Goal: Feedback & Contribution: Contribute content

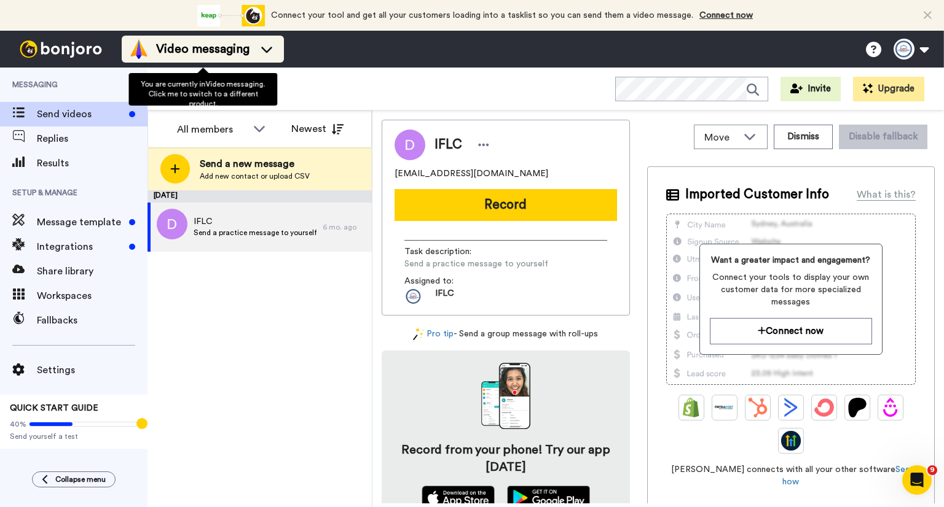
click at [204, 50] on span "Video messaging" at bounding box center [202, 49] width 93 height 17
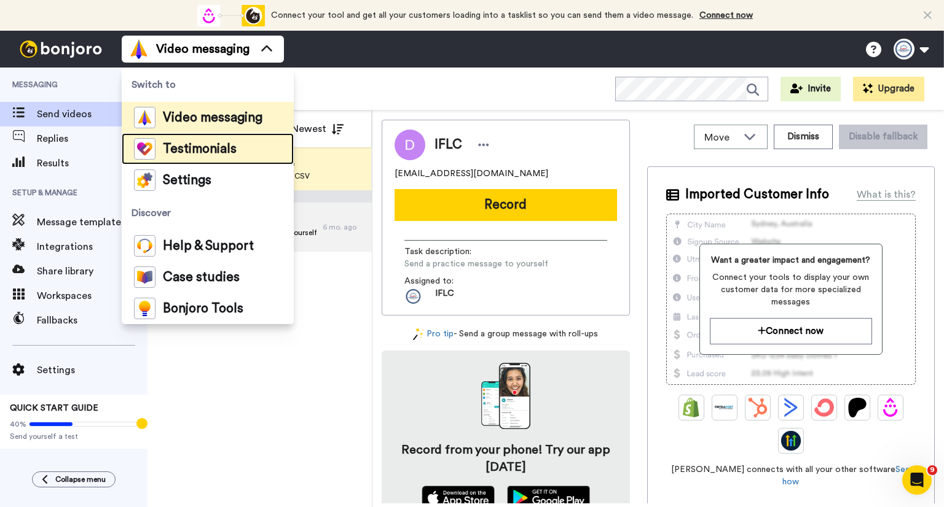
click at [226, 149] on span "Testimonials" at bounding box center [200, 149] width 74 height 12
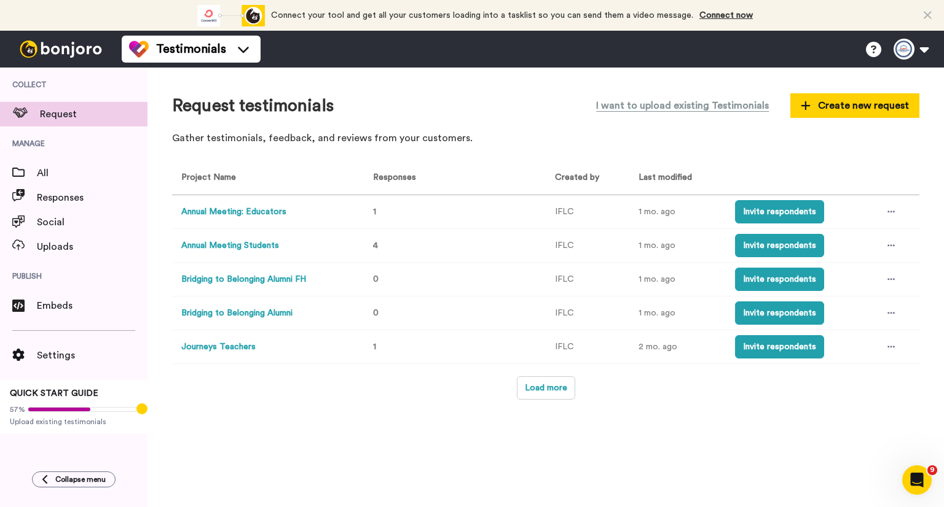
click at [292, 275] on button "Bridging to Belonging Alumni FH" at bounding box center [243, 279] width 125 height 13
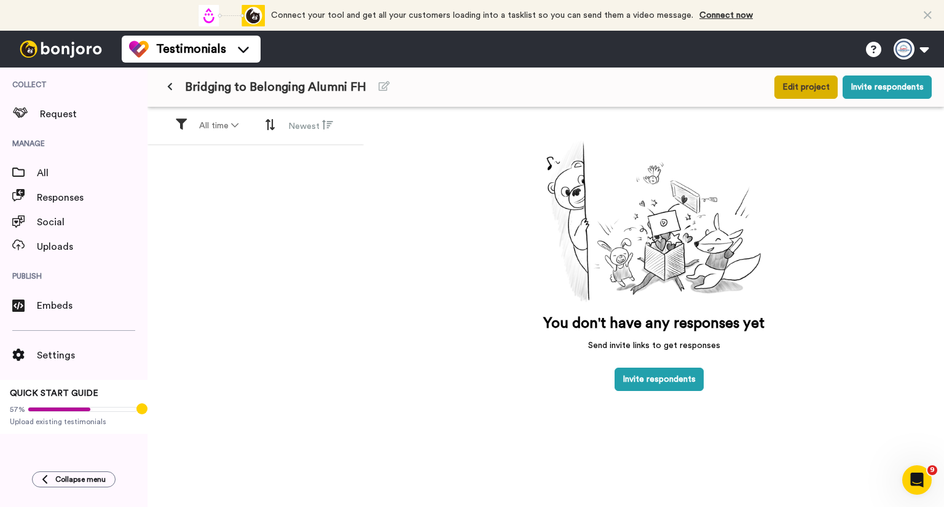
click at [791, 90] on button "Edit project" at bounding box center [805, 87] width 63 height 23
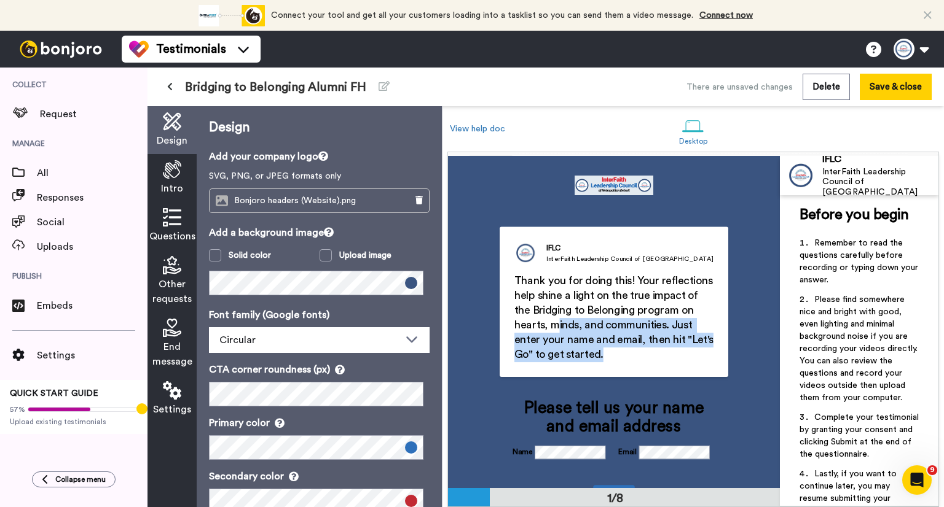
drag, startPoint x: 633, startPoint y: 356, endPoint x: 614, endPoint y: 248, distance: 109.7
click at [558, 329] on h2 "Thank you for doing this! Your reflections help shine a light on the true impac…" at bounding box center [614, 318] width 200 height 88
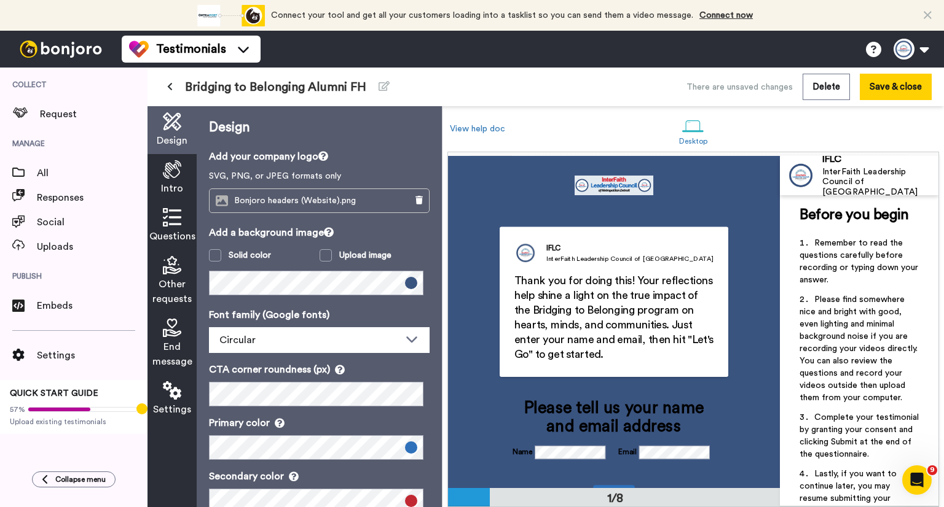
click at [619, 243] on div "IFLC" at bounding box center [629, 248] width 167 height 11
click at [182, 182] on span "Intro" at bounding box center [172, 188] width 22 height 15
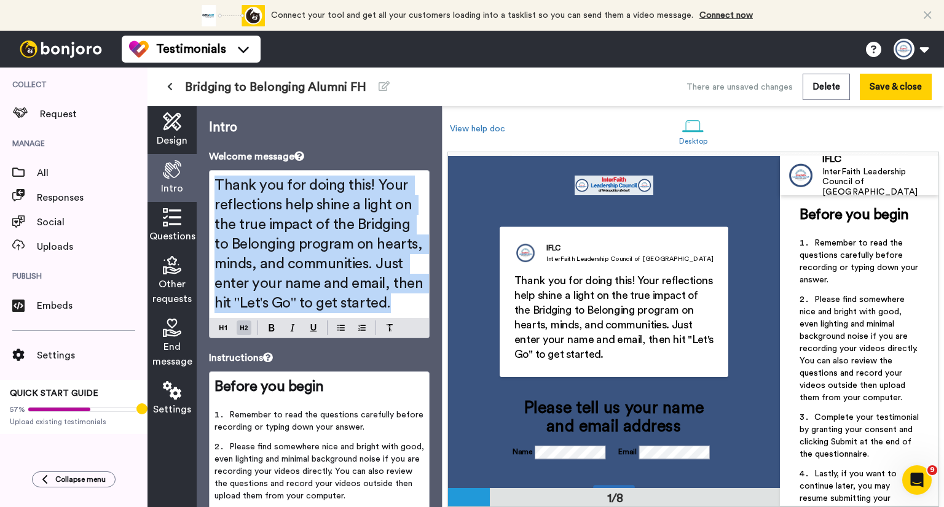
drag, startPoint x: 337, startPoint y: 327, endPoint x: 209, endPoint y: 188, distance: 188.7
click at [209, 188] on div "Thank you for doing this! Your reflections help shine a light on the true impac…" at bounding box center [318, 244] width 219 height 147
copy span "Thank you for doing this! Your reflections help shine a light on the true impac…"
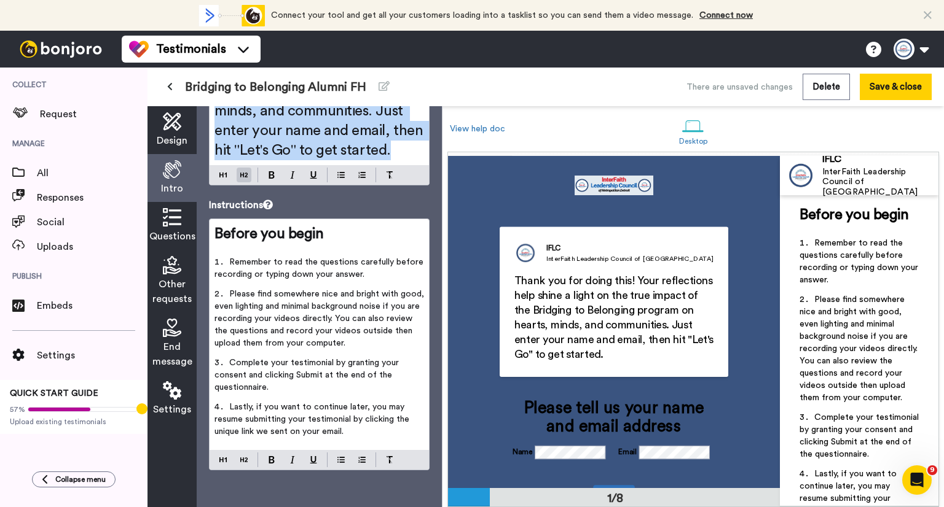
scroll to position [172, 0]
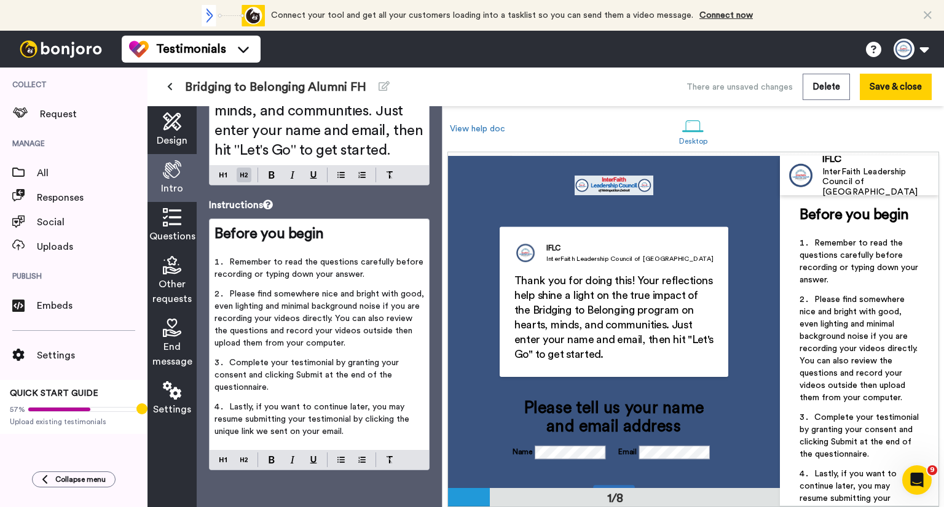
click at [166, 232] on span "Questions" at bounding box center [172, 236] width 46 height 15
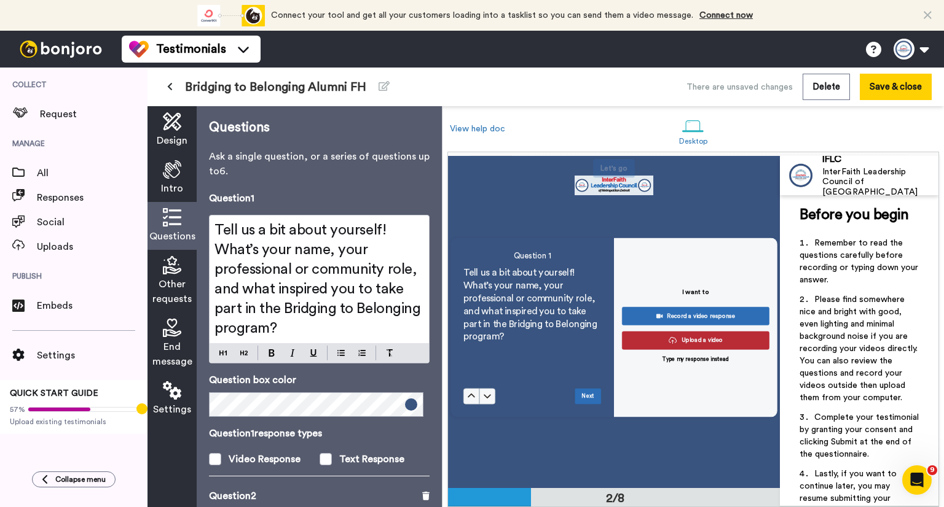
scroll to position [326, 0]
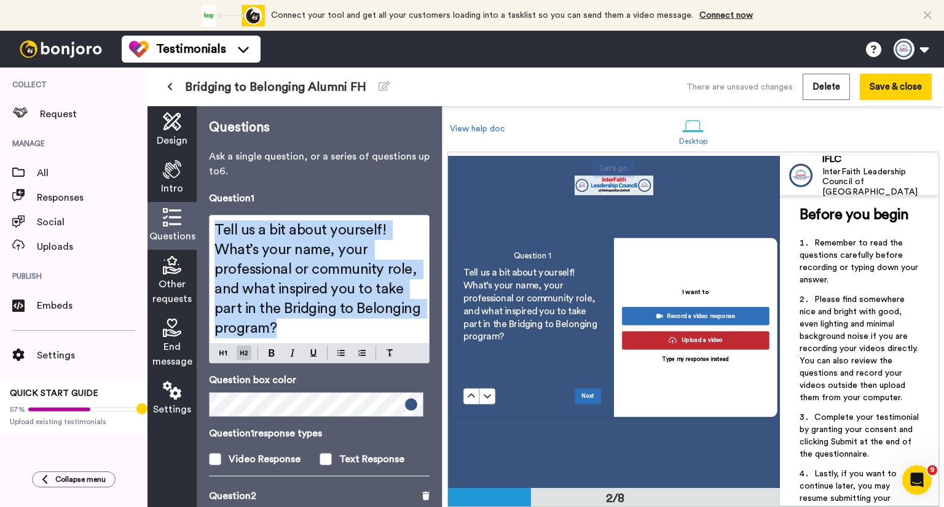
drag, startPoint x: 349, startPoint y: 330, endPoint x: 211, endPoint y: 229, distance: 170.5
click at [211, 229] on div "Tell us a bit about yourself! What’s your name, your professional or community …" at bounding box center [318, 280] width 219 height 128
copy span "Tell us a bit about yourself! What’s your name, your professional or community …"
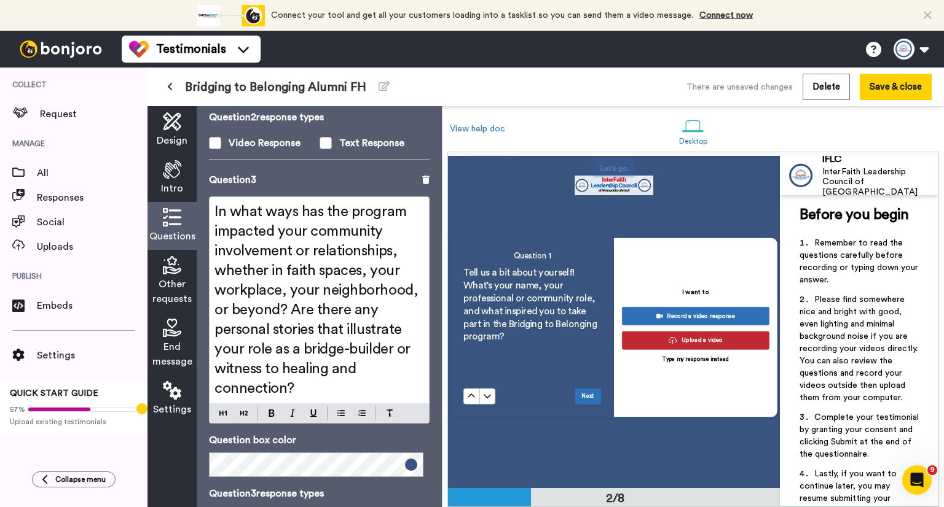
scroll to position [246, 0]
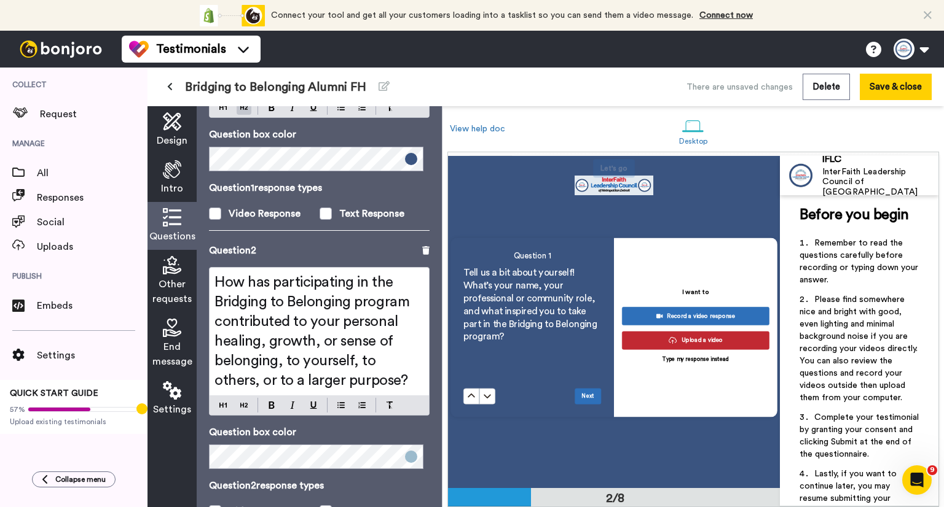
click at [173, 350] on span "End message" at bounding box center [172, 354] width 40 height 29
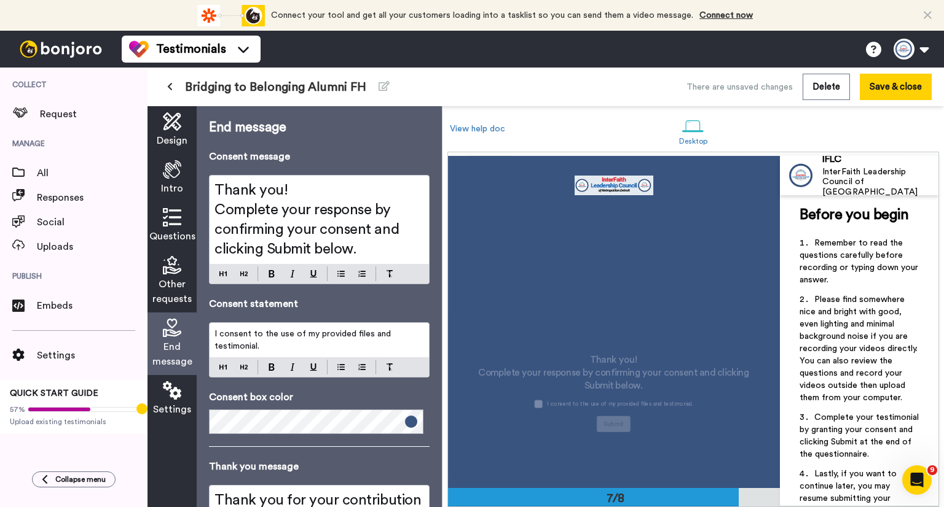
scroll to position [1955, 0]
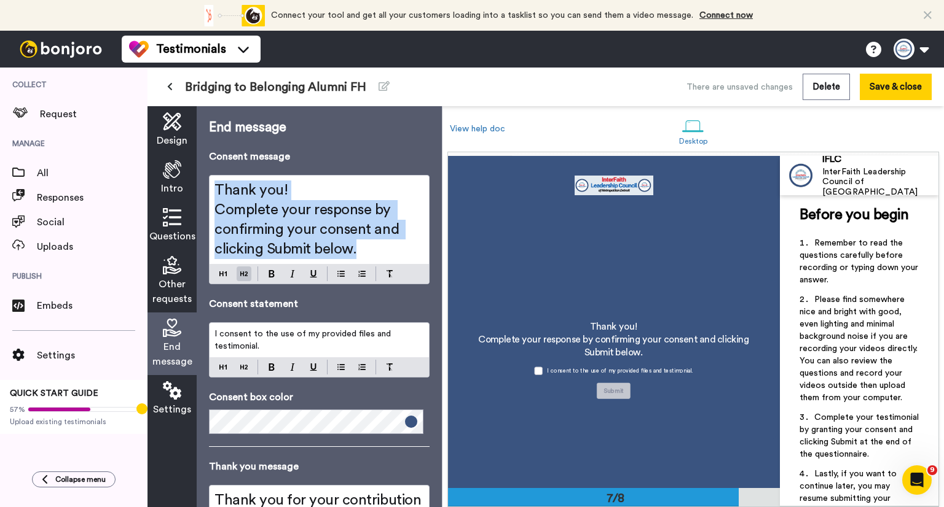
drag, startPoint x: 370, startPoint y: 246, endPoint x: 210, endPoint y: 191, distance: 168.8
click at [210, 191] on div "Thank you! Complete your response by confirming your consent and clicking Submi…" at bounding box center [318, 220] width 219 height 88
copy div "Thank you! Complete your response by confirming your consent and clicking Submi…"
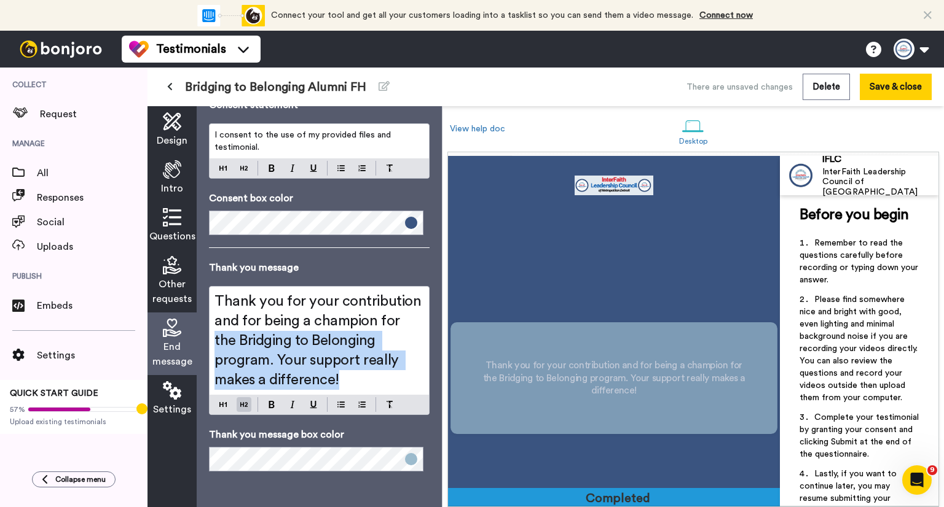
scroll to position [2279, 0]
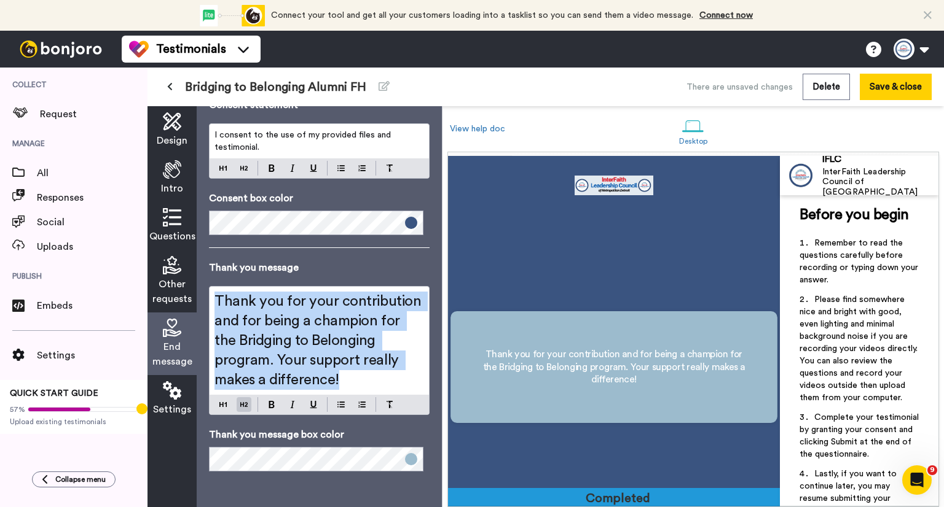
drag, startPoint x: 339, startPoint y: 381, endPoint x: 216, endPoint y: 298, distance: 148.6
click at [216, 298] on h2 "Thank you for your contribution and for being a champion for the Bridging to Be…" at bounding box center [318, 341] width 209 height 98
copy span "Thank you for your contribution and for being a champion for the Bridging to Be…"
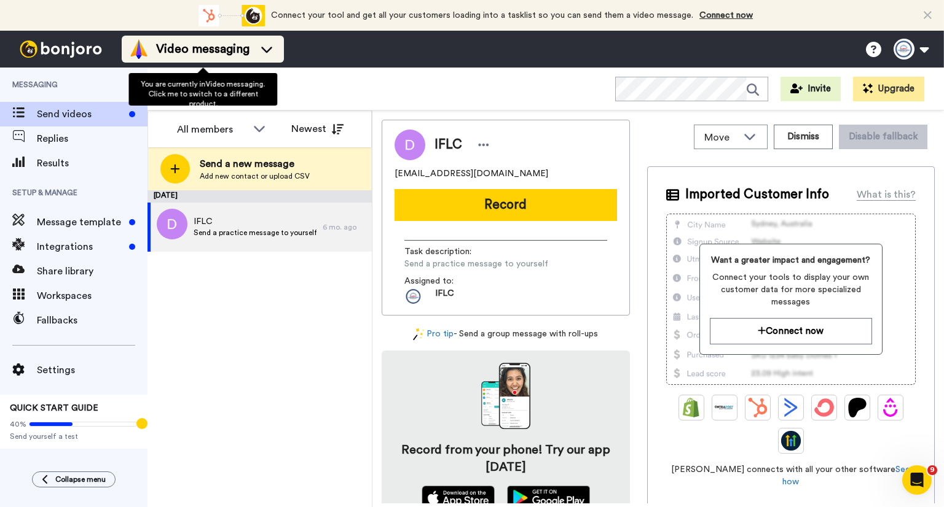
click at [252, 50] on div "Video messaging" at bounding box center [202, 49] width 147 height 20
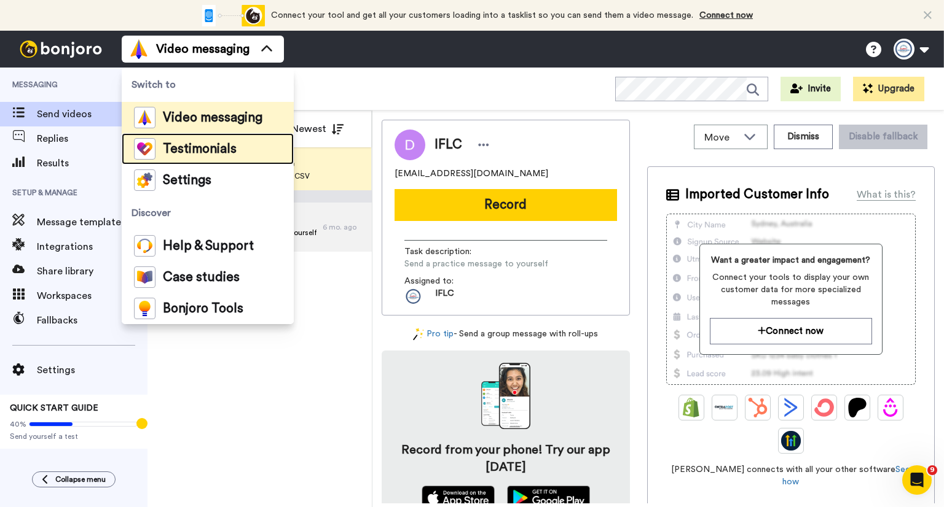
click at [226, 148] on span "Testimonials" at bounding box center [200, 149] width 74 height 12
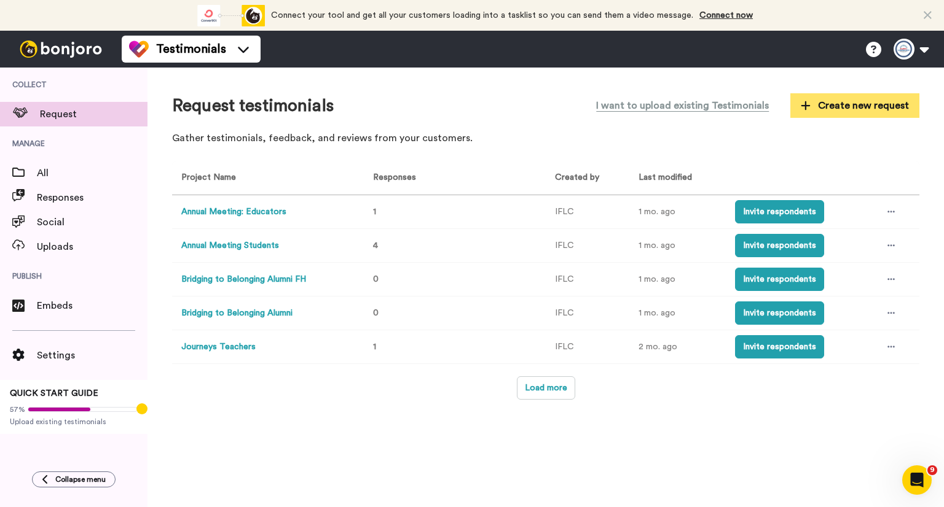
click at [795, 108] on button "Create new request" at bounding box center [854, 105] width 129 height 25
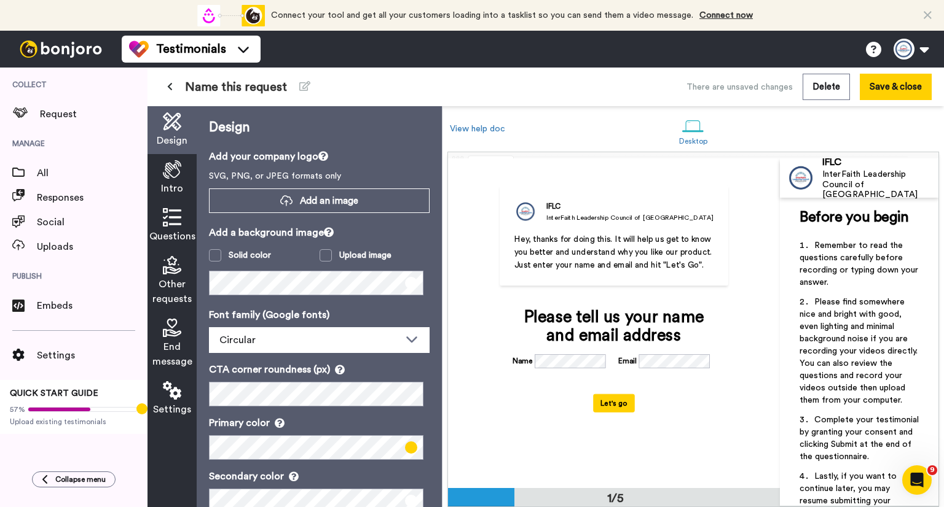
scroll to position [61, 0]
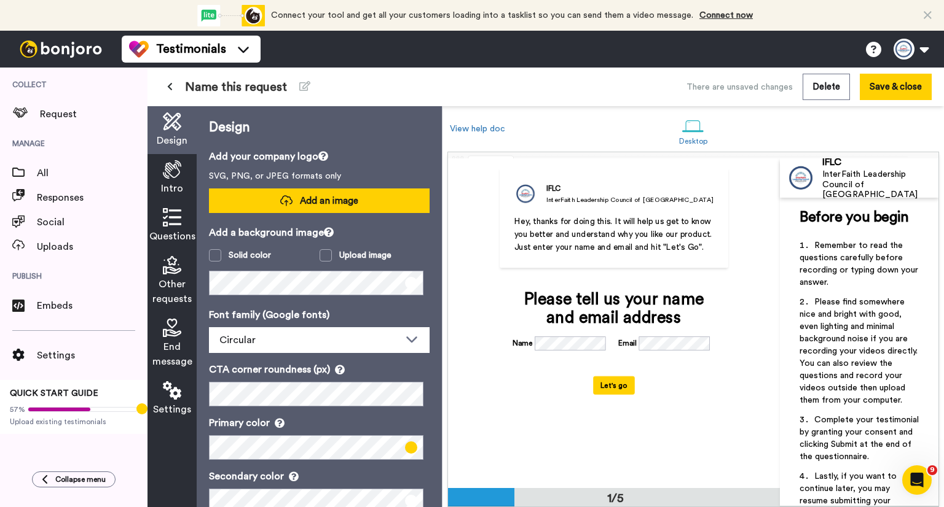
click at [327, 190] on button "Add an image" at bounding box center [319, 201] width 221 height 25
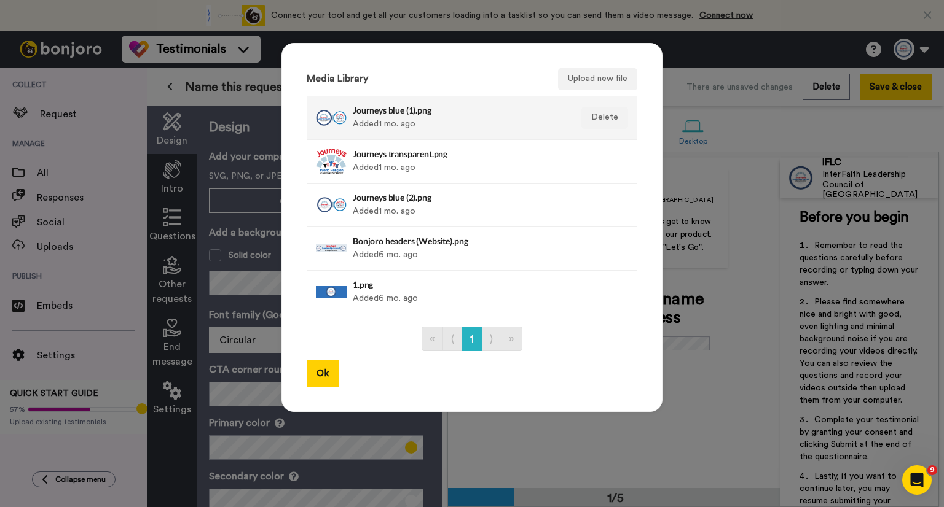
click at [391, 123] on div "Journeys blue (1).png Added 1 mo. ago" at bounding box center [459, 118] width 212 height 31
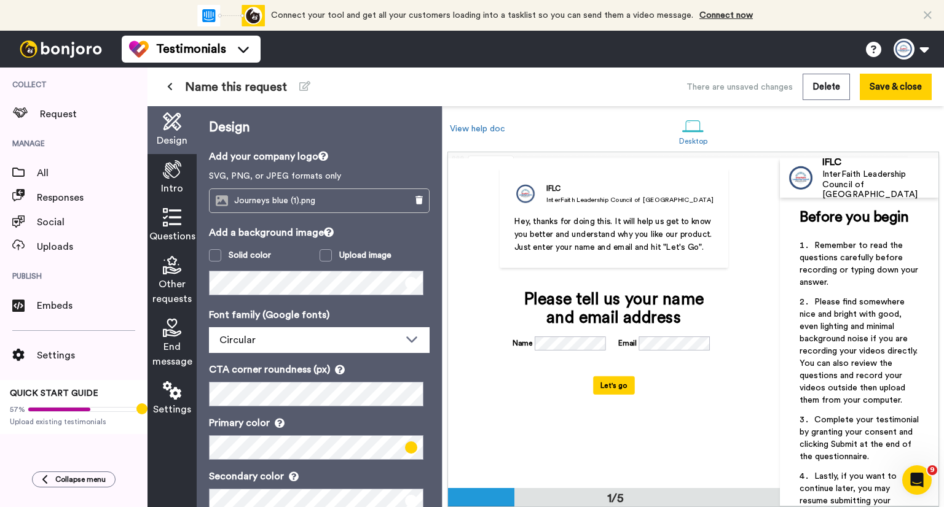
click at [174, 181] on span "Intro" at bounding box center [172, 188] width 22 height 15
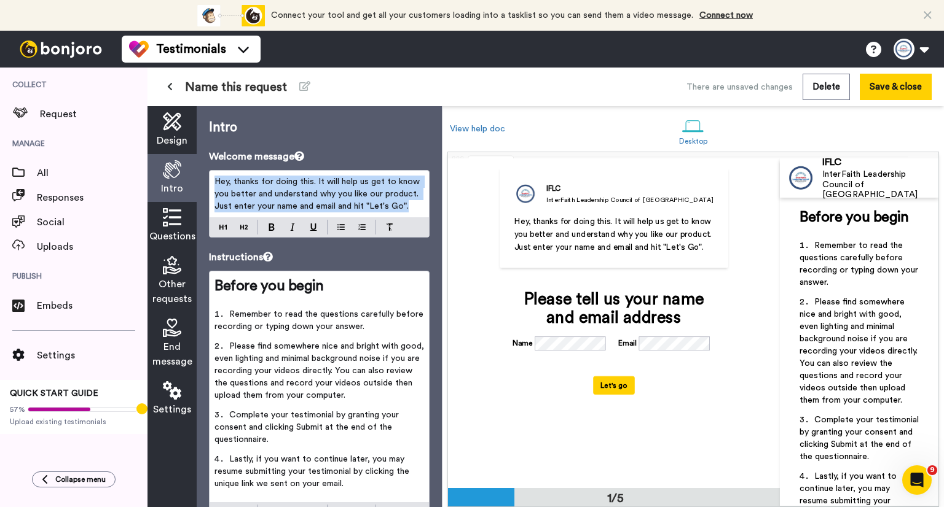
drag, startPoint x: 413, startPoint y: 206, endPoint x: 230, endPoint y: 181, distance: 184.2
click at [209, 176] on div "Hey, thanks for doing this. It will help us get to know you better and understa…" at bounding box center [319, 204] width 221 height 68
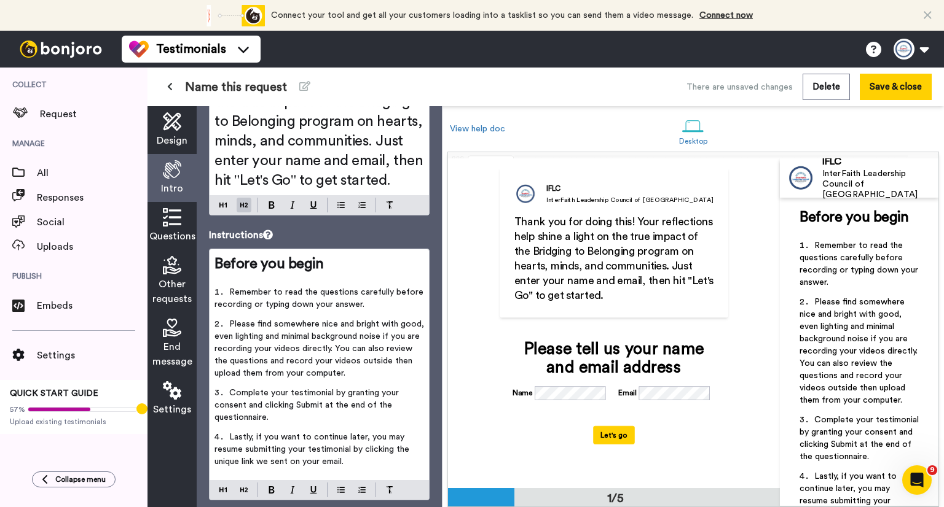
scroll to position [172, 0]
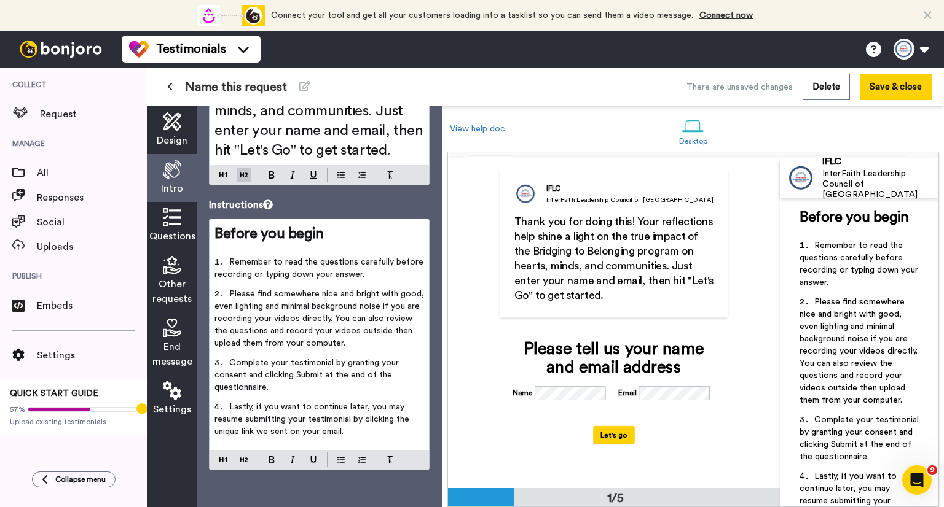
click at [179, 230] on span "Questions" at bounding box center [172, 236] width 46 height 15
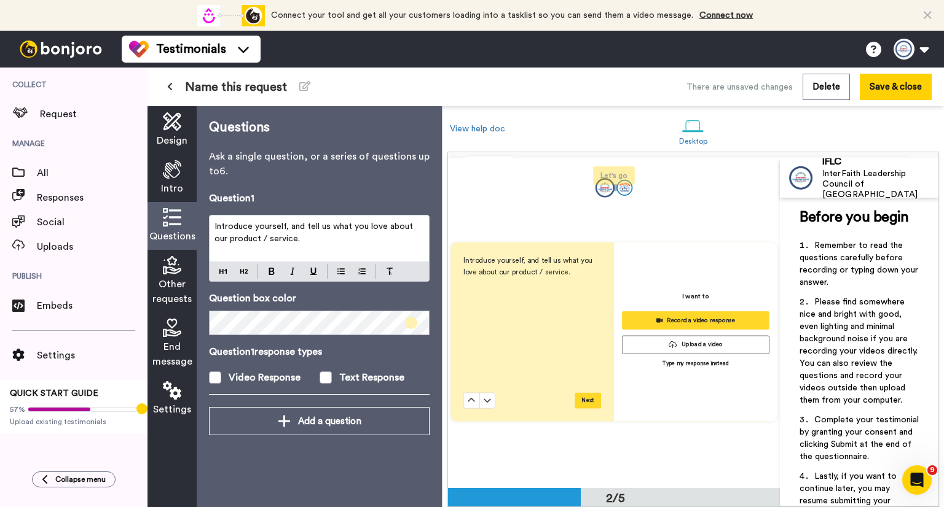
scroll to position [324, 0]
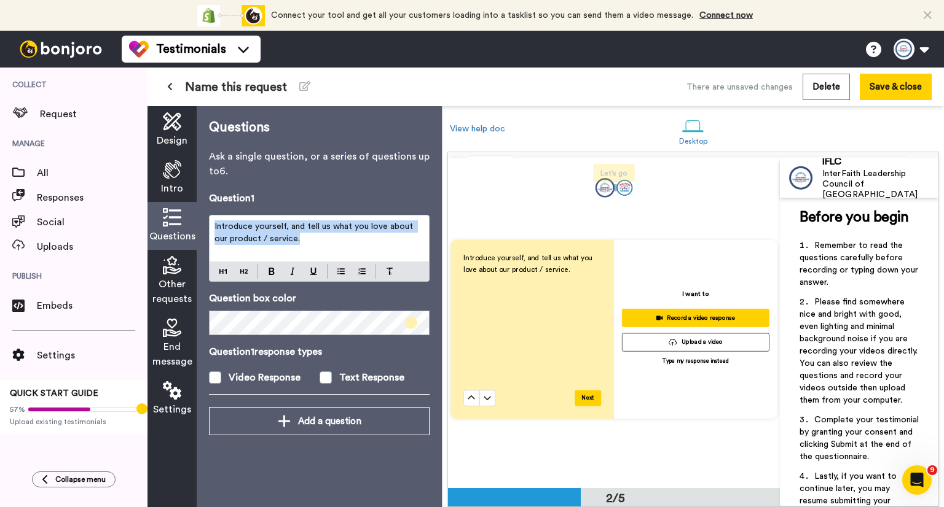
drag, startPoint x: 292, startPoint y: 239, endPoint x: 211, endPoint y: 224, distance: 81.8
click at [211, 224] on div "Introduce yourself, and tell us what you love about our product / service." at bounding box center [318, 239] width 219 height 46
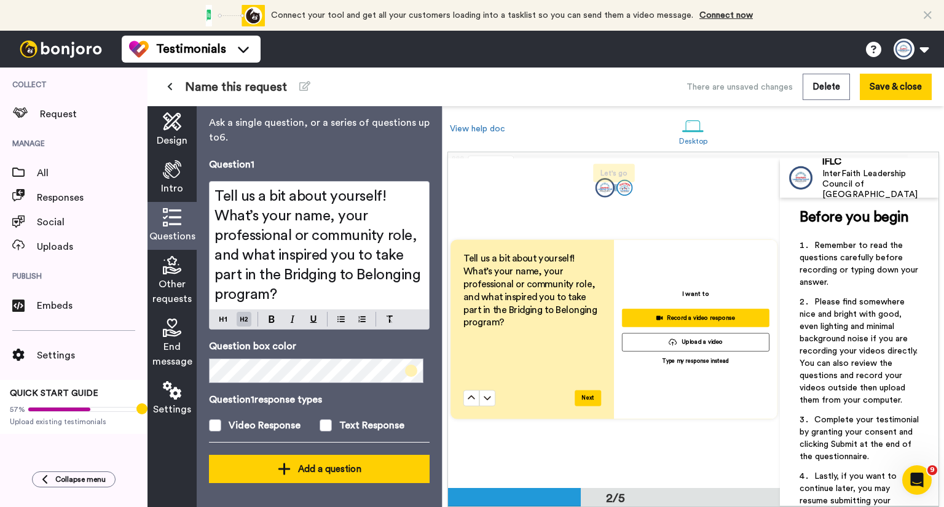
click at [300, 464] on div "Add a question" at bounding box center [319, 469] width 201 height 15
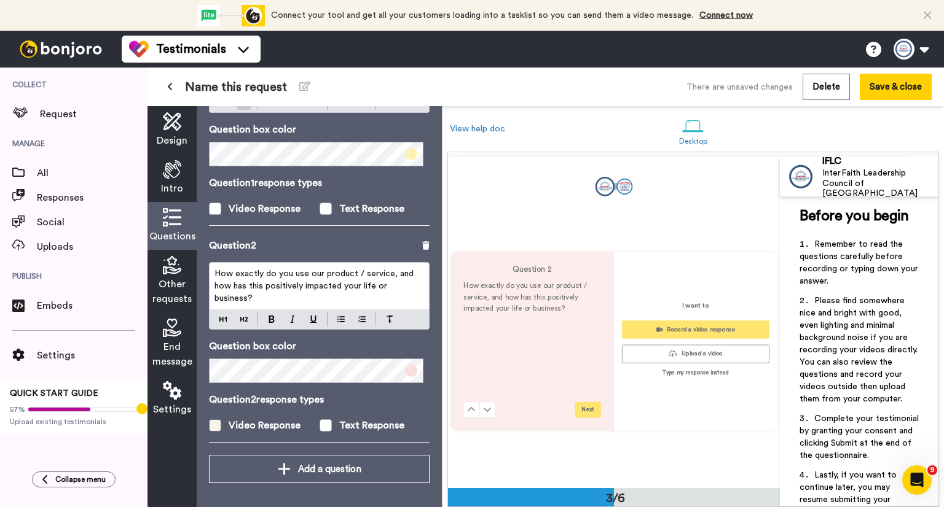
scroll to position [647, 0]
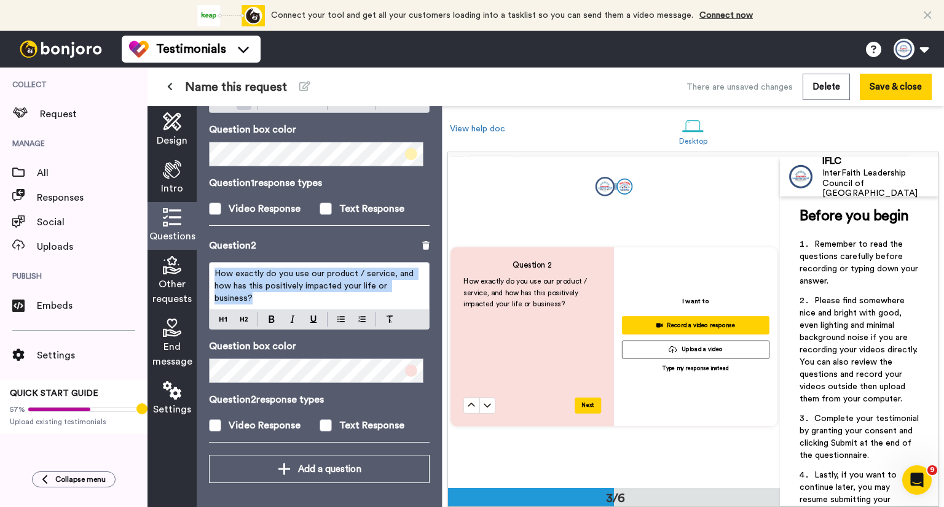
drag, startPoint x: 256, startPoint y: 294, endPoint x: 193, endPoint y: 266, distance: 68.2
click at [193, 266] on div "Design Intro Questions Other requests End message Settings Questions Ask a sing…" at bounding box center [294, 306] width 294 height 401
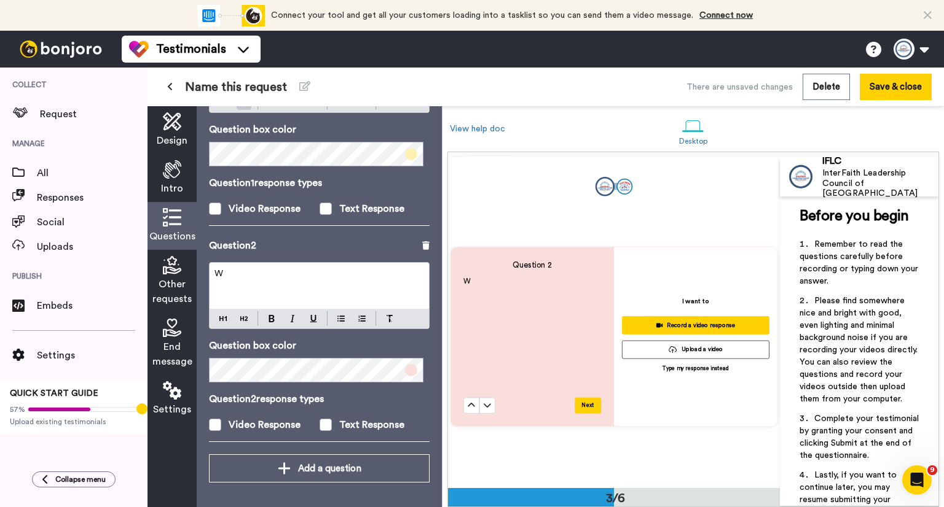
scroll to position [249, 0]
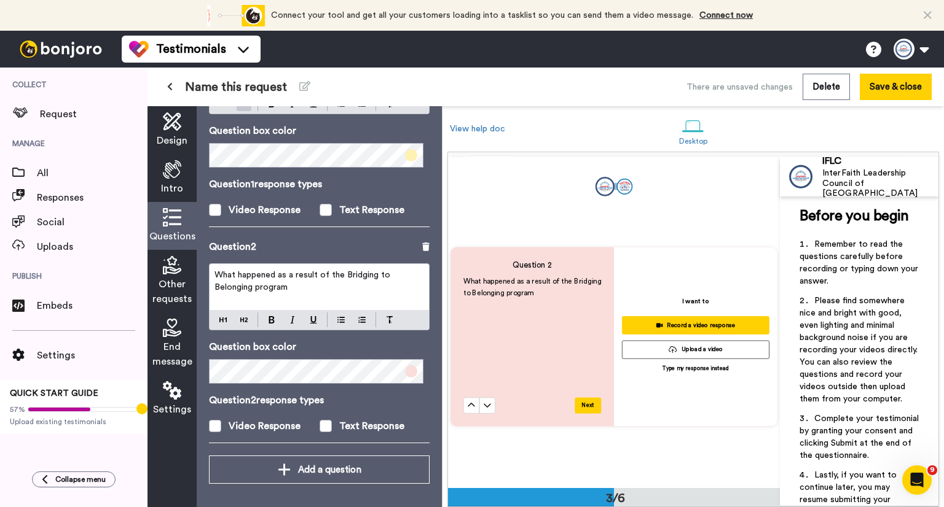
click at [341, 273] on span "What happened as a result of the Bridging to Belonging program" at bounding box center [303, 281] width 178 height 21
click at [334, 285] on span "What happened as a result of the efforts of the Bridging to Belonging program" at bounding box center [309, 281] width 190 height 21
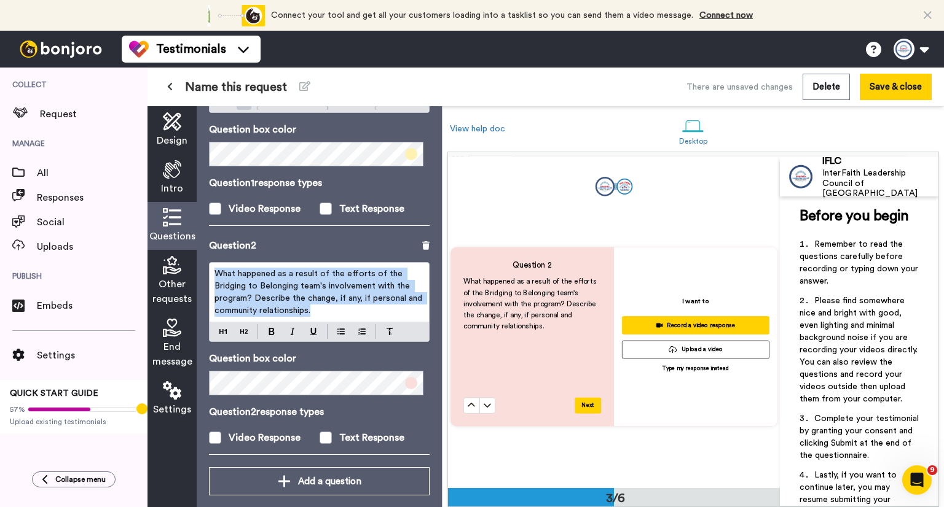
drag, startPoint x: 328, startPoint y: 311, endPoint x: 214, endPoint y: 283, distance: 117.8
click at [213, 275] on div "What happened as a result of the efforts of the Bridging to Belonging team's in…" at bounding box center [318, 292] width 219 height 59
copy span "What happened as a result of the efforts of the Bridging to Belonging team's in…"
drag, startPoint x: 330, startPoint y: 311, endPoint x: 213, endPoint y: 262, distance: 126.6
click at [213, 263] on div "What happened as a result of the efforts of the Bridging to Belonging team's in…" at bounding box center [318, 292] width 219 height 59
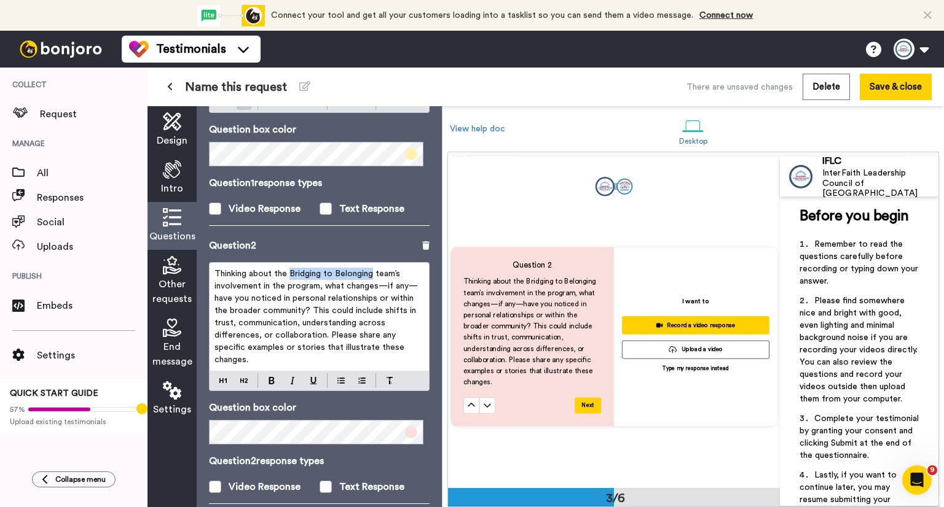
drag, startPoint x: 370, startPoint y: 270, endPoint x: 290, endPoint y: 273, distance: 80.5
click at [290, 273] on span "Thinking about the Bridging to Belonging team’s involvement in the program, wha…" at bounding box center [316, 317] width 204 height 95
click at [380, 270] on span "Thinking about the Farmington Hills team’s involvement in the program, what cha…" at bounding box center [316, 317] width 204 height 95
click at [283, 287] on span "Thinking about the Farmington Hills team’s involvement in the program, what cha…" at bounding box center [316, 317] width 204 height 95
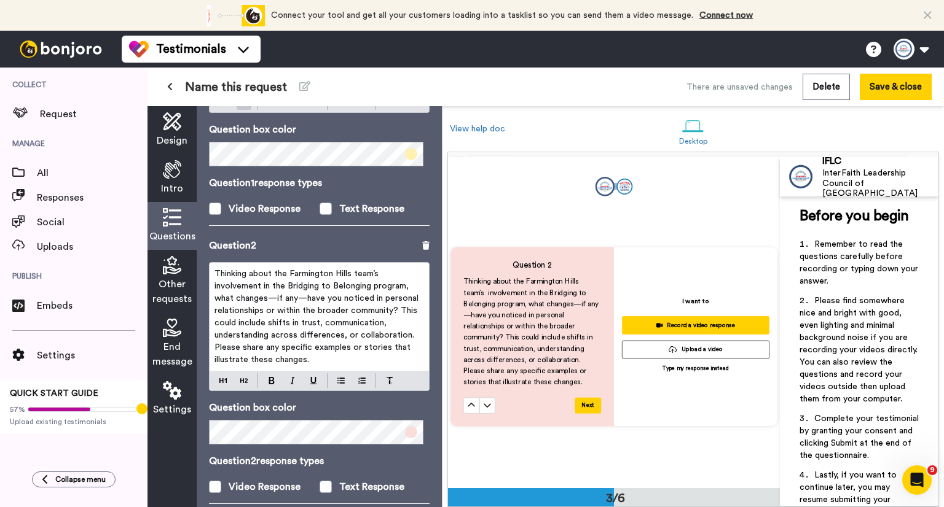
click at [275, 300] on span "Thinking about the Farmington Hills team’s involvement in the Bridging to Belon…" at bounding box center [317, 317] width 206 height 95
click at [315, 359] on p "Thinking about the Farmington Hills team’s involvement in the Bridging to Belon…" at bounding box center [318, 317] width 209 height 98
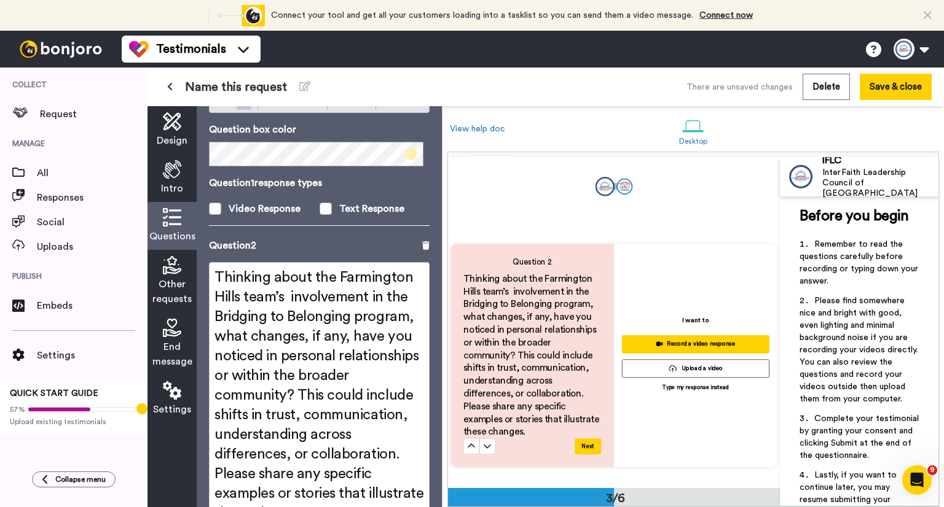
click at [241, 378] on div "Question 2 Thinking about the Farmington Hills team’s involvement in the Bridgi…" at bounding box center [319, 456] width 221 height 436
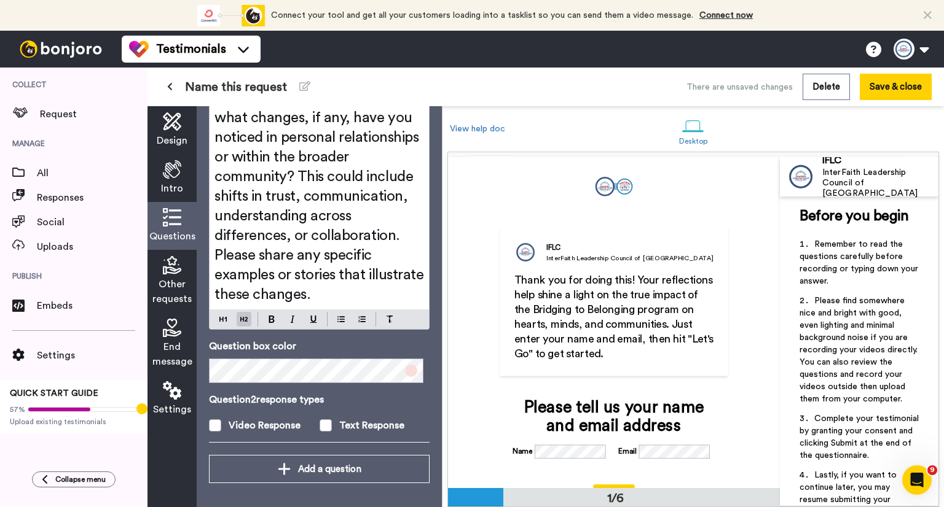
scroll to position [0, 0]
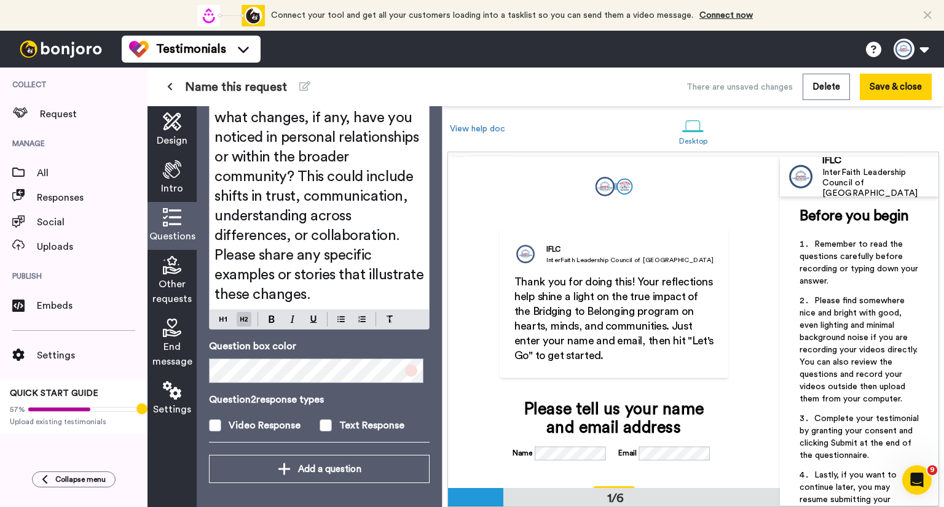
click at [192, 170] on div "Intro" at bounding box center [171, 178] width 49 height 48
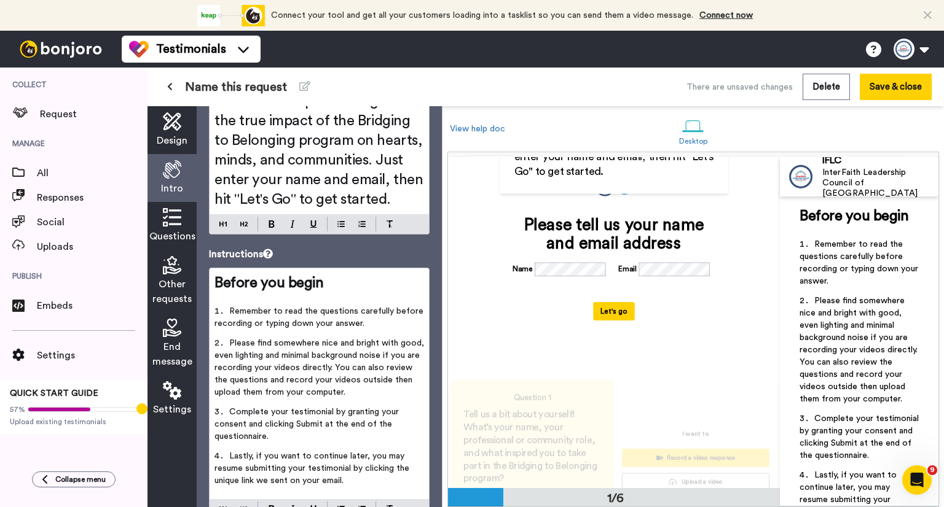
scroll to position [123, 0]
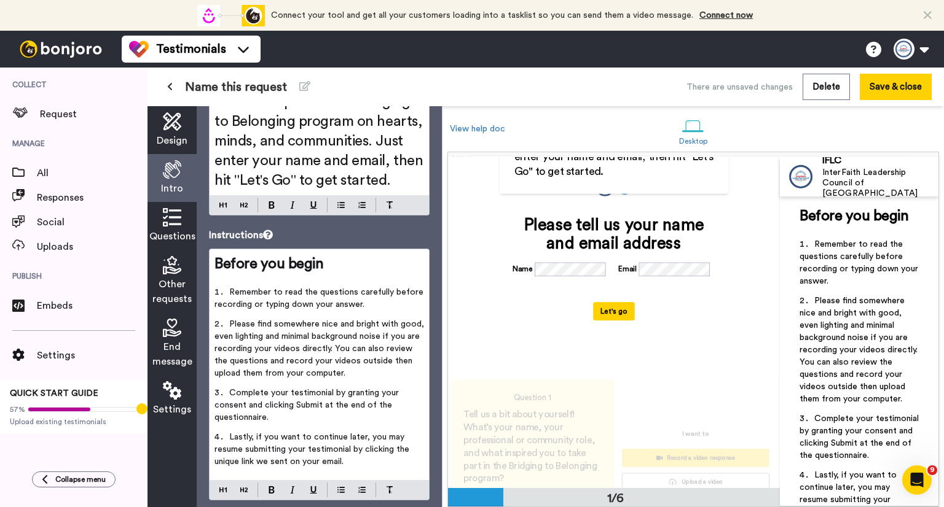
click at [179, 224] on icon at bounding box center [172, 217] width 18 height 18
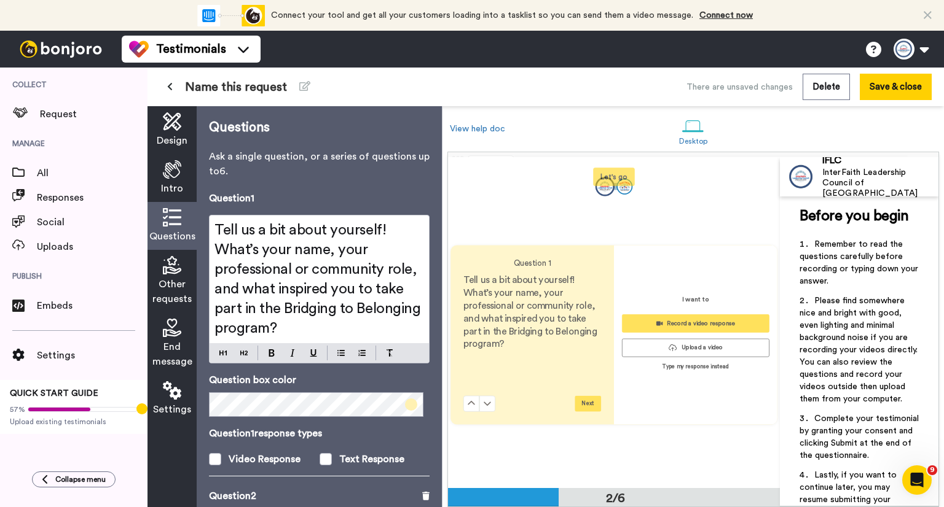
scroll to position [324, 0]
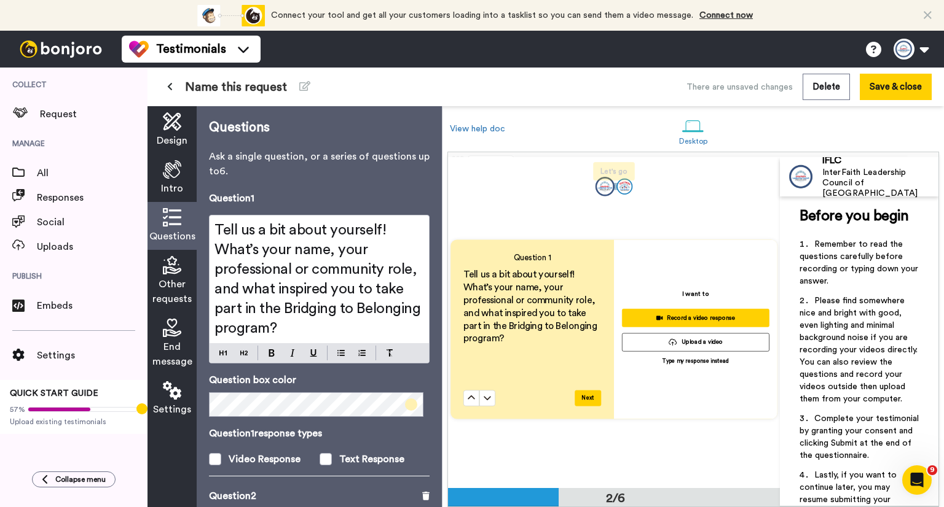
click at [186, 173] on div "Intro" at bounding box center [171, 178] width 49 height 48
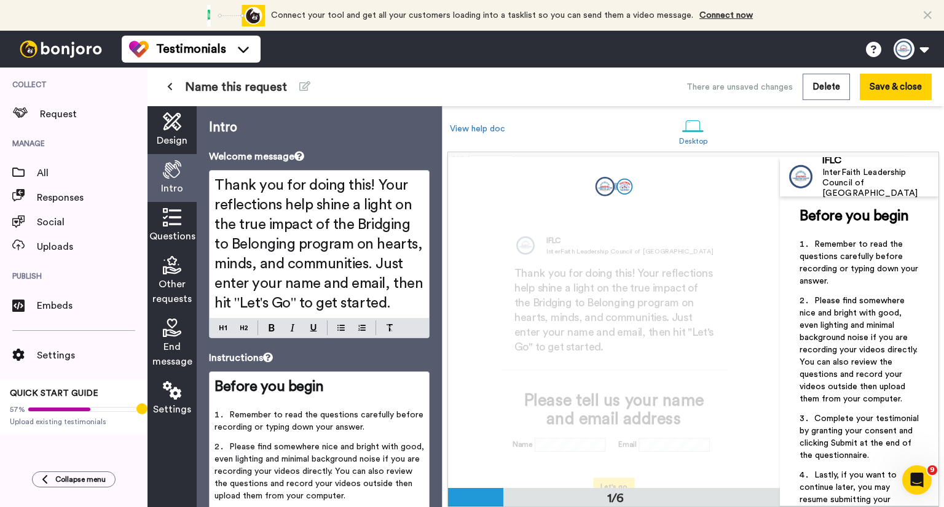
scroll to position [0, 0]
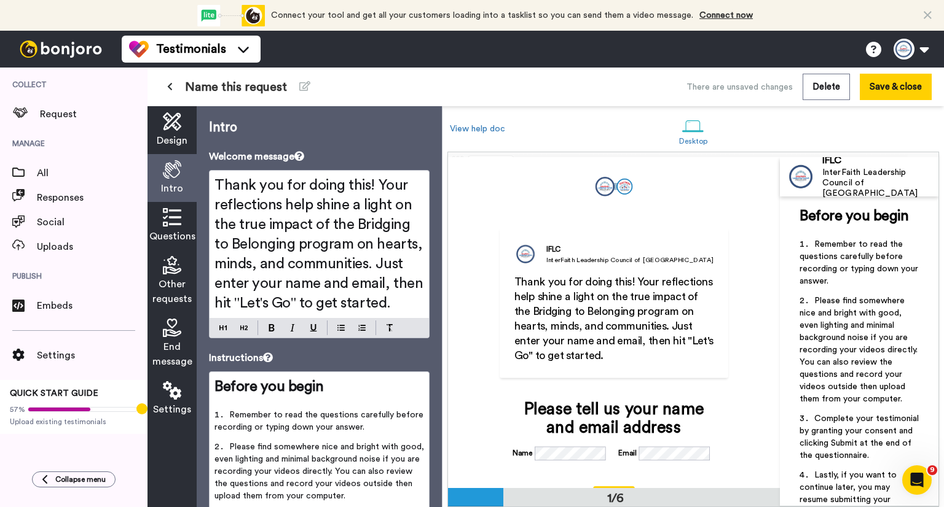
click at [184, 136] on span "Design" at bounding box center [172, 140] width 31 height 15
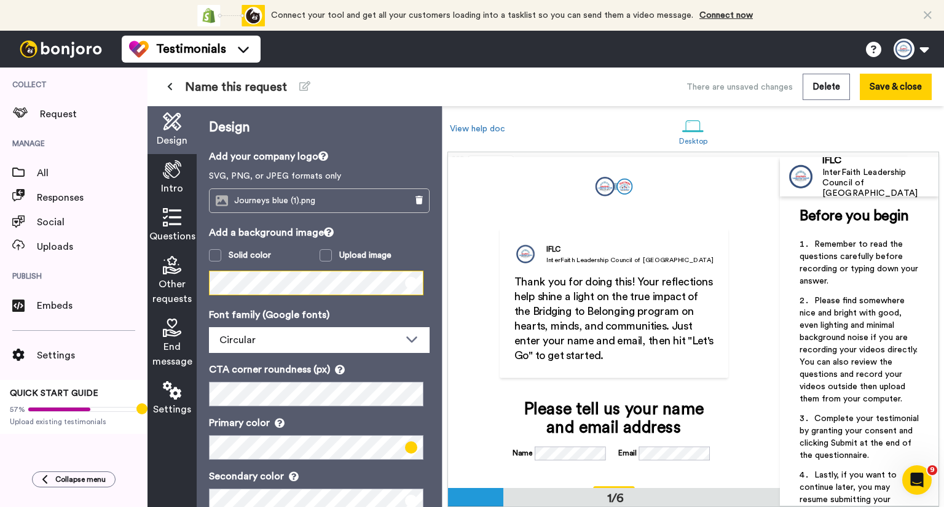
click at [206, 284] on div "Design Add your company logo SVG, PNG, or JPEG formats only Journeys blue (1).p…" at bounding box center [319, 306] width 245 height 401
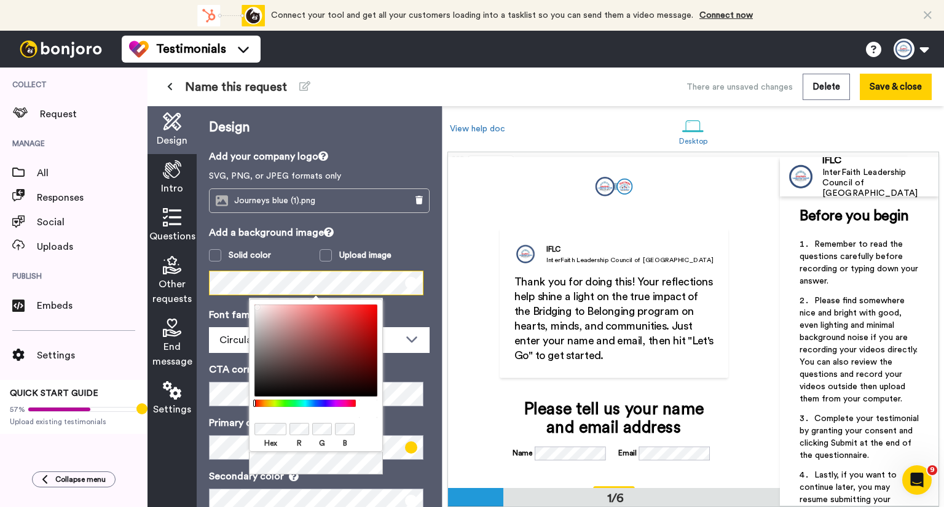
click at [155, 283] on div "Design Intro Questions Other requests End message Settings Design Add your comp…" at bounding box center [294, 306] width 294 height 401
click at [232, 429] on body "Connect your tool now! Connect your tool and get all your customers loading int…" at bounding box center [472, 253] width 944 height 507
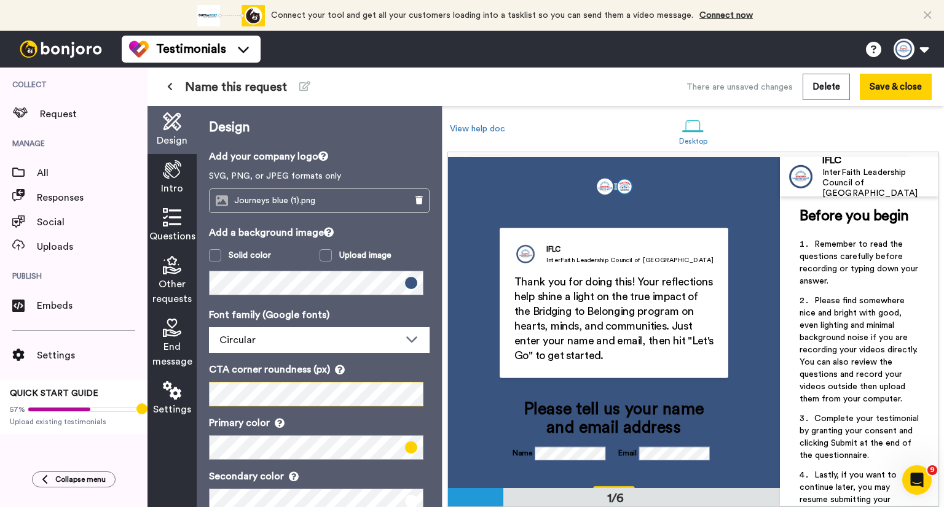
scroll to position [61, 0]
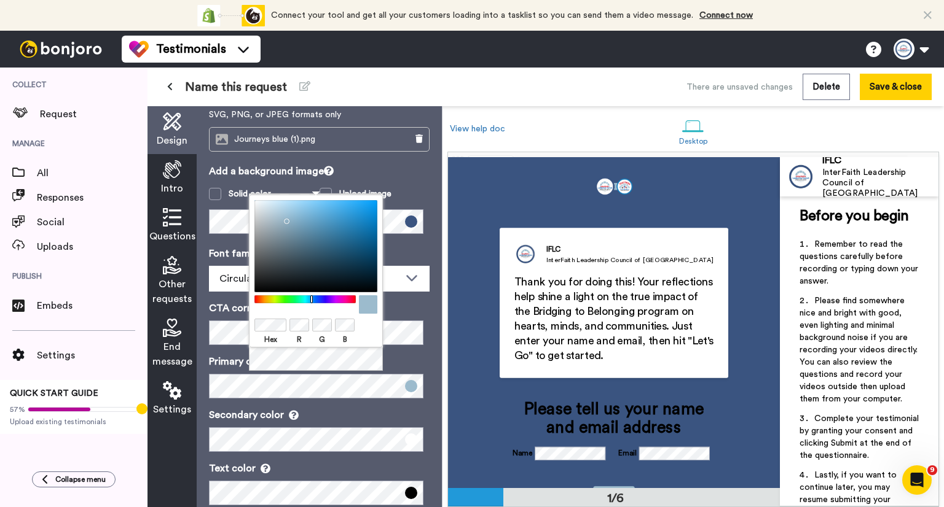
click at [299, 369] on div "Hex R G B" at bounding box center [316, 284] width 134 height 178
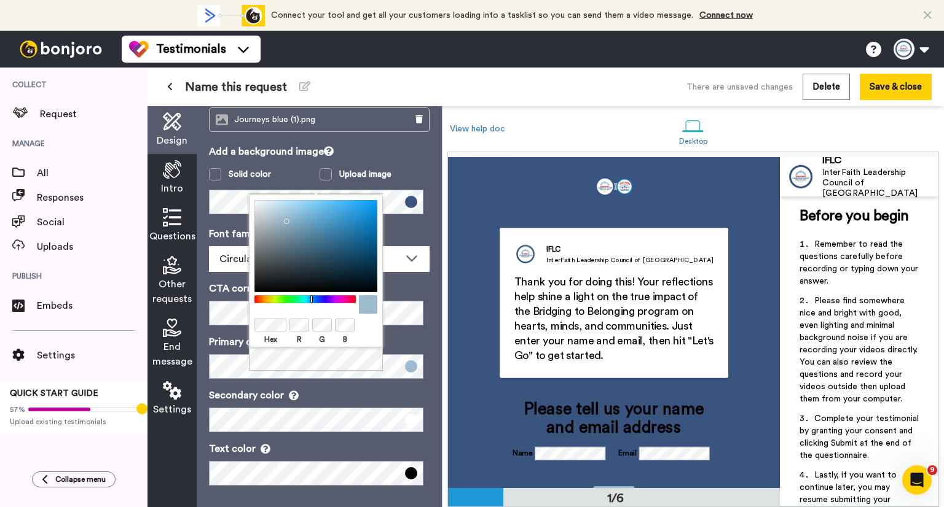
scroll to position [84, 0]
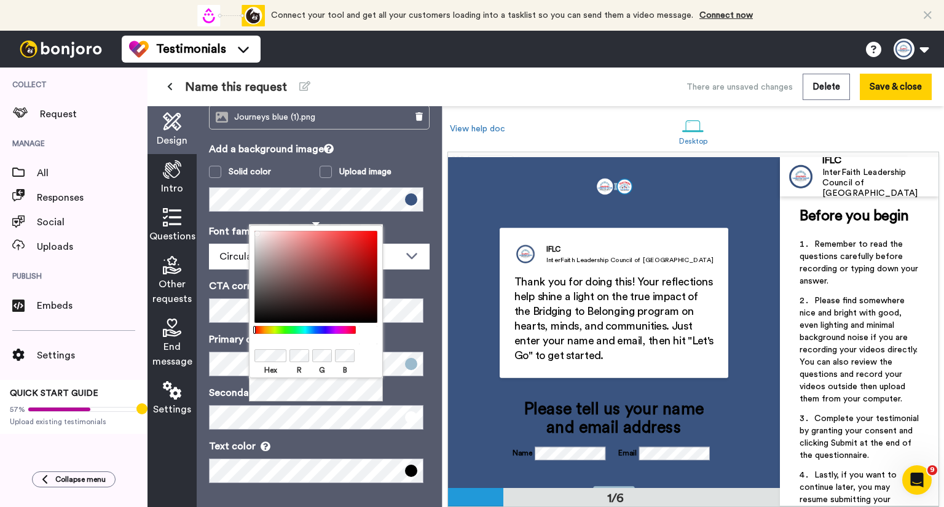
click at [249, 357] on div "Hex R G B" at bounding box center [316, 301] width 134 height 153
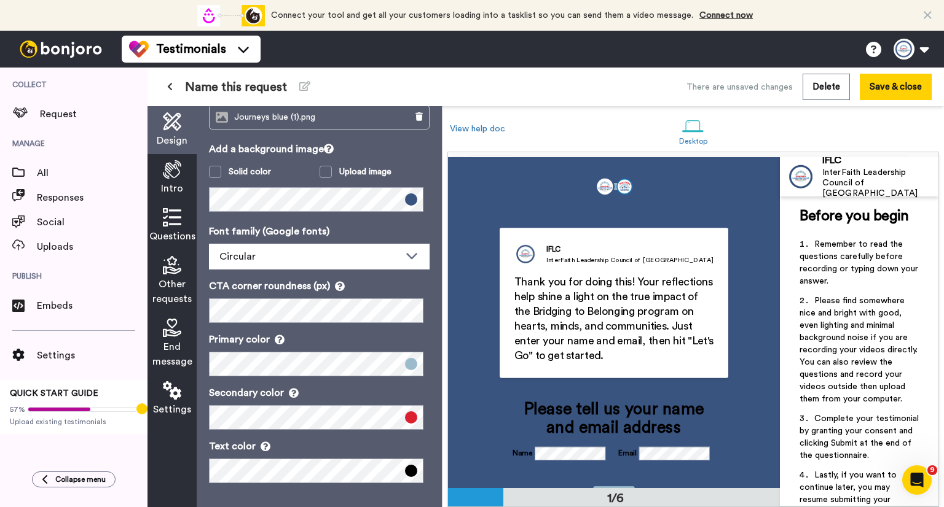
click at [267, 442] on p "Text color" at bounding box center [319, 446] width 221 height 15
click at [178, 179] on div "Intro" at bounding box center [171, 178] width 49 height 48
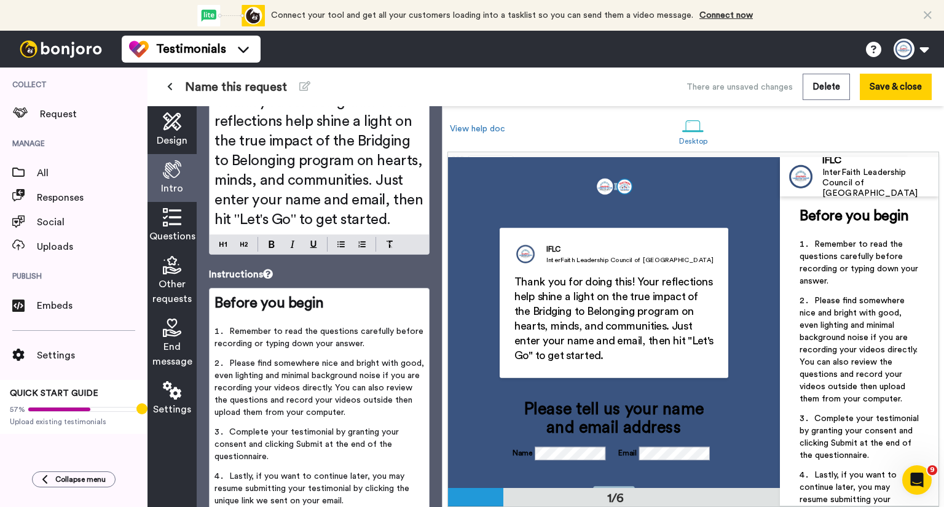
scroll to position [0, 0]
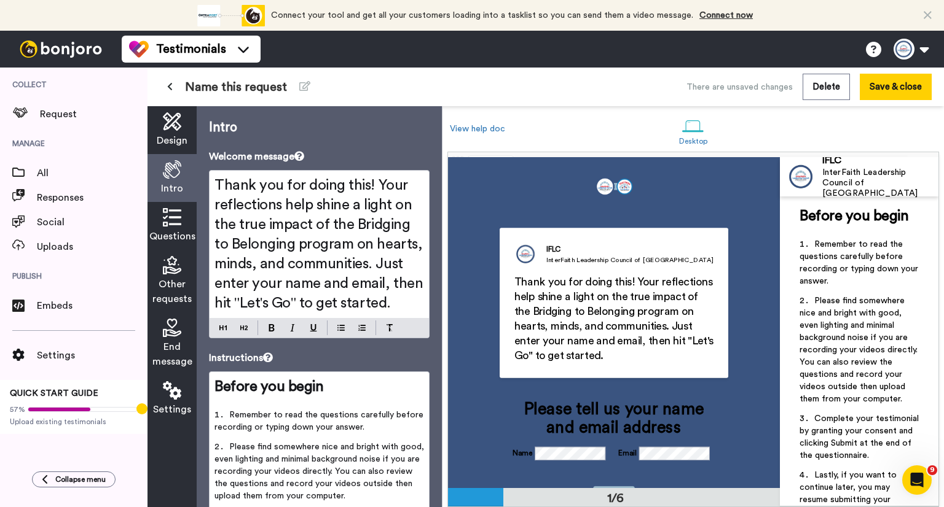
click at [172, 224] on icon at bounding box center [172, 217] width 18 height 18
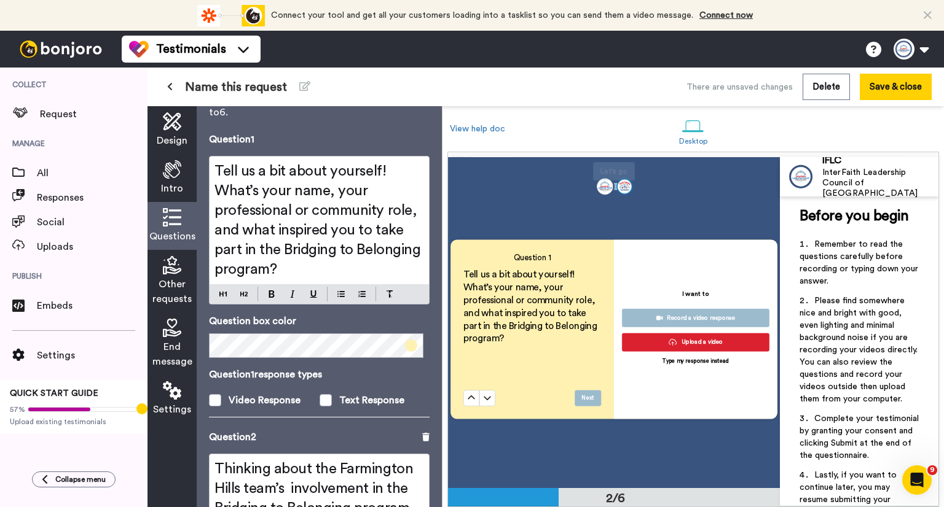
scroll to position [123, 0]
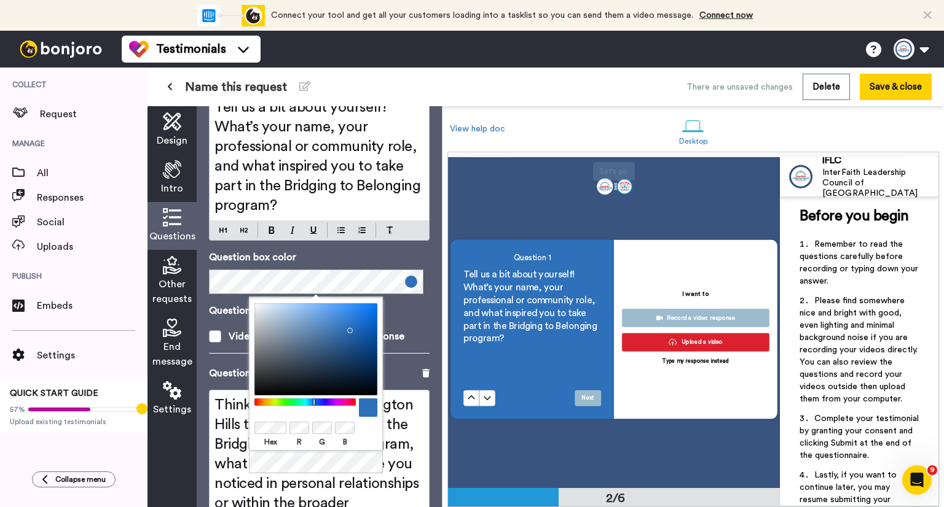
click at [420, 330] on label "Text Response" at bounding box center [374, 336] width 111 height 15
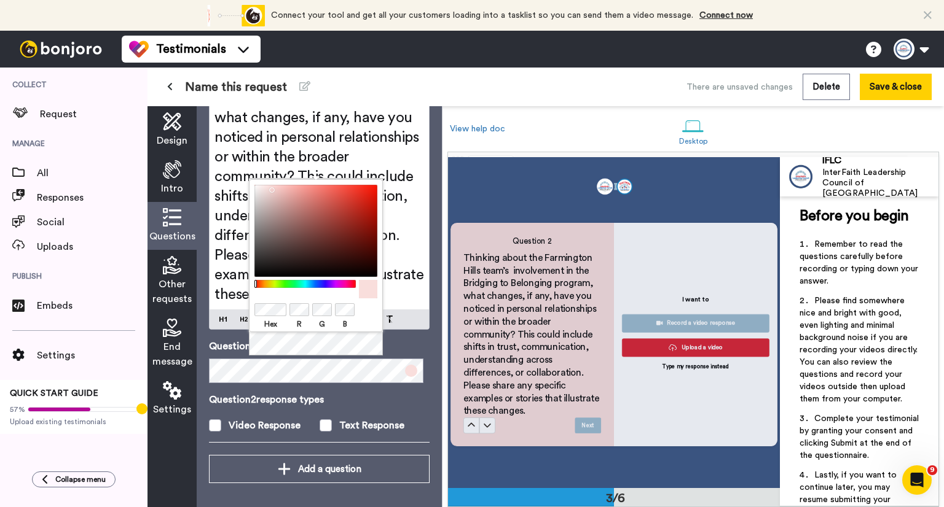
scroll to position [671, 0]
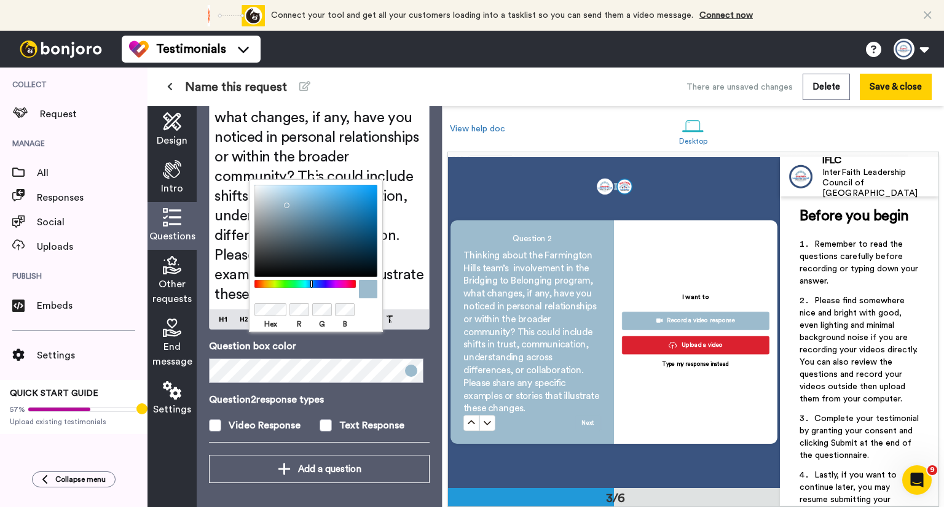
click at [245, 389] on div "Question 2 Thinking about the Farmington Hills team’s involvement in the Bridgi…" at bounding box center [319, 238] width 221 height 436
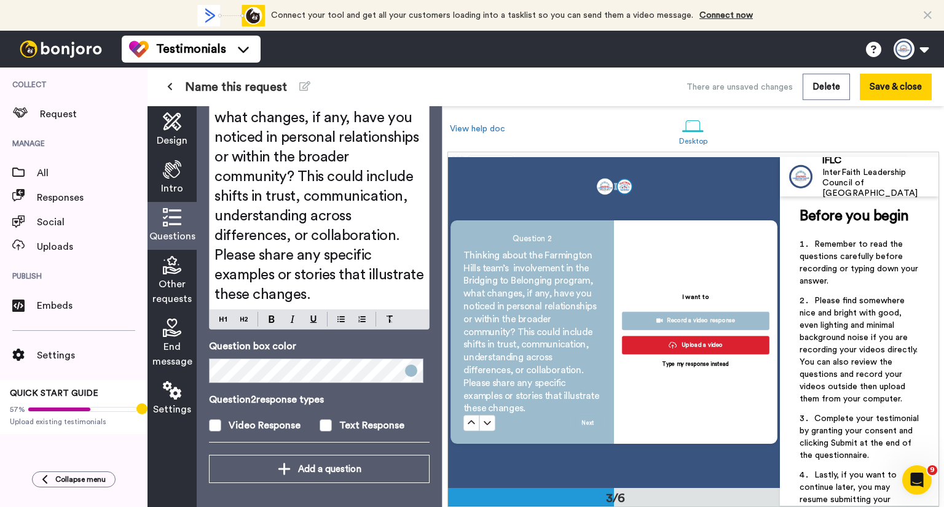
click at [173, 273] on icon at bounding box center [172, 265] width 18 height 18
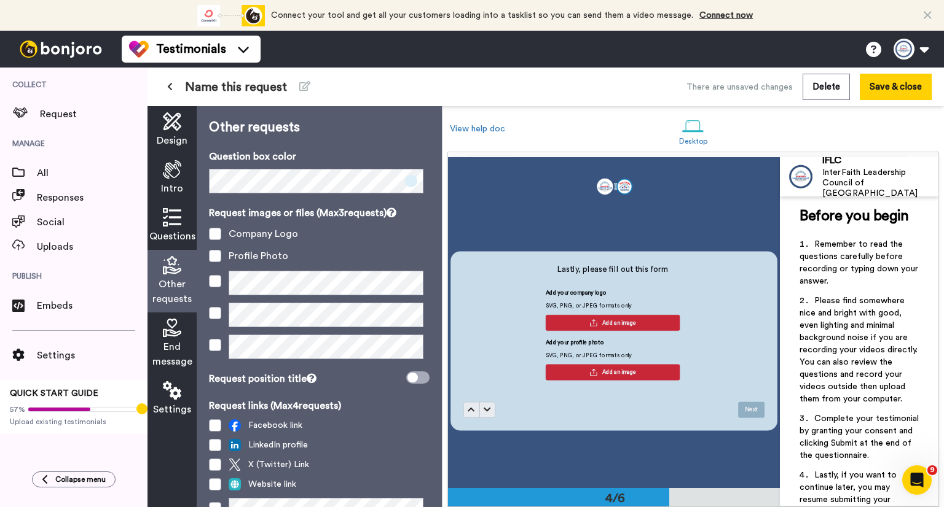
scroll to position [974, 0]
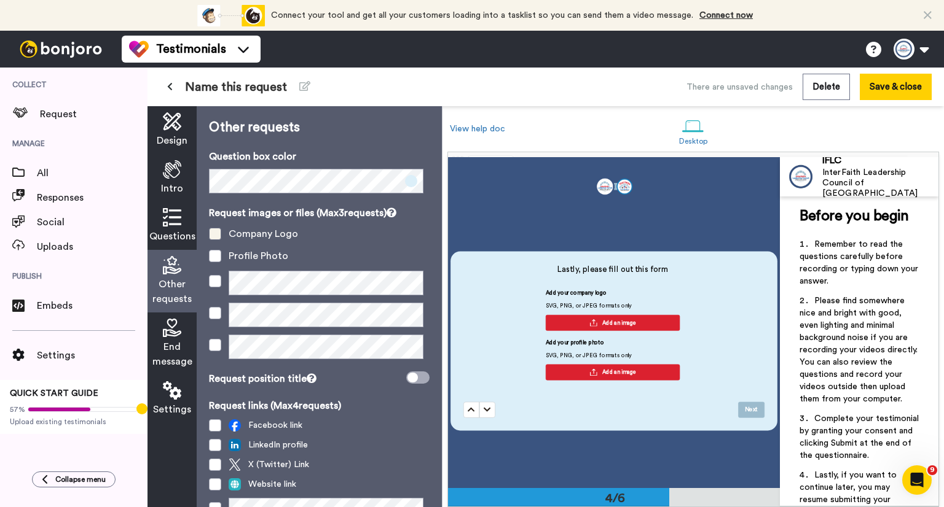
click at [213, 230] on span at bounding box center [215, 234] width 12 height 12
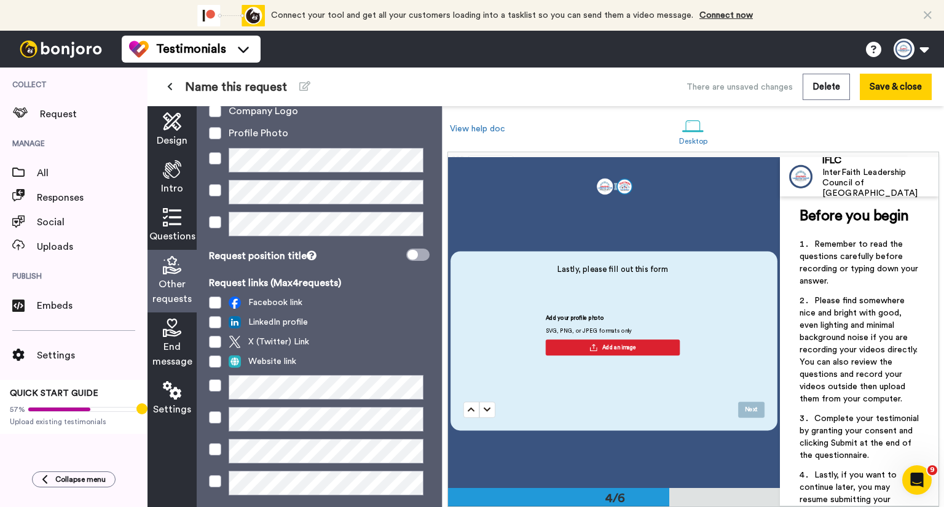
scroll to position [155, 0]
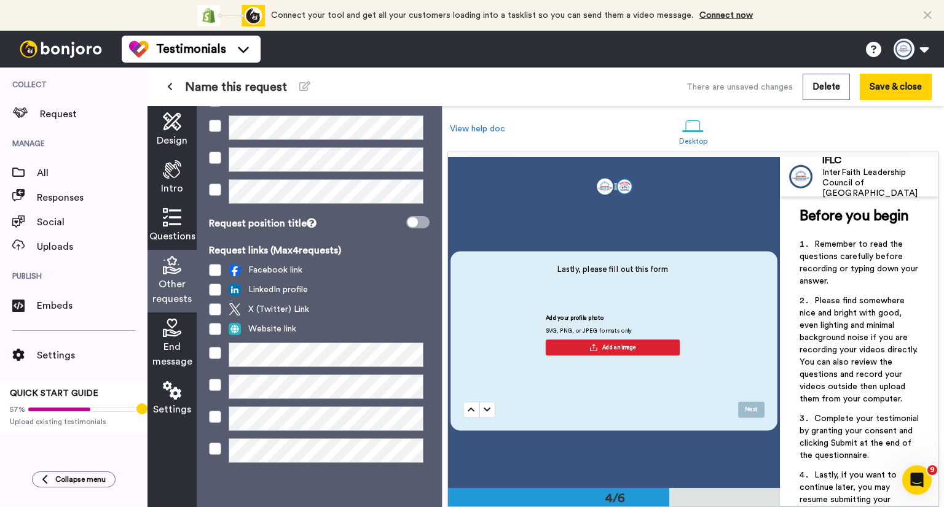
click at [168, 321] on icon at bounding box center [172, 328] width 18 height 18
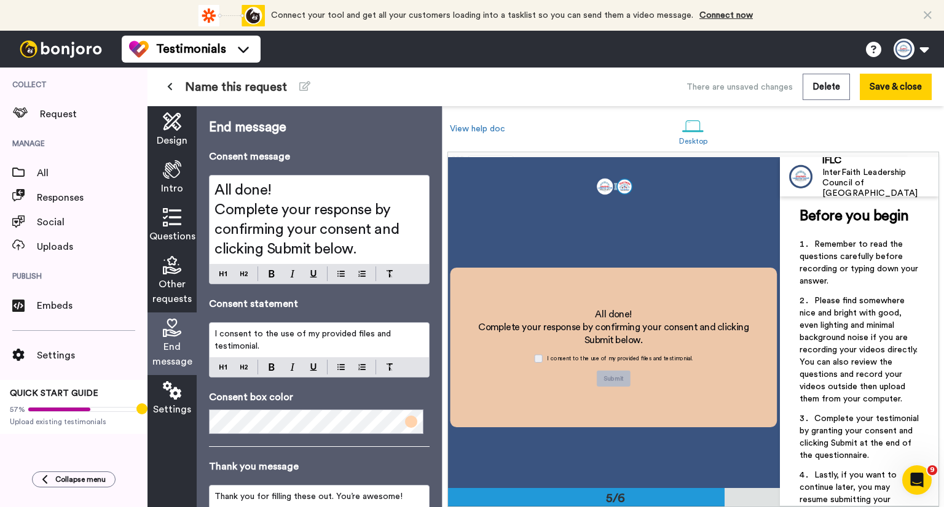
scroll to position [1299, 0]
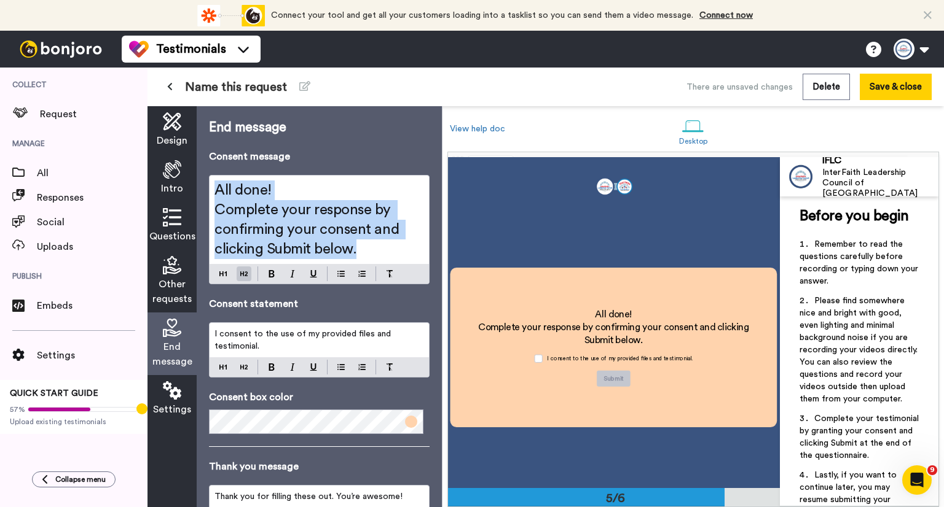
drag, startPoint x: 365, startPoint y: 247, endPoint x: 215, endPoint y: 187, distance: 161.9
click at [215, 187] on div "All done! Complete your response by confirming your consent and clicking Submit…" at bounding box center [318, 220] width 219 height 88
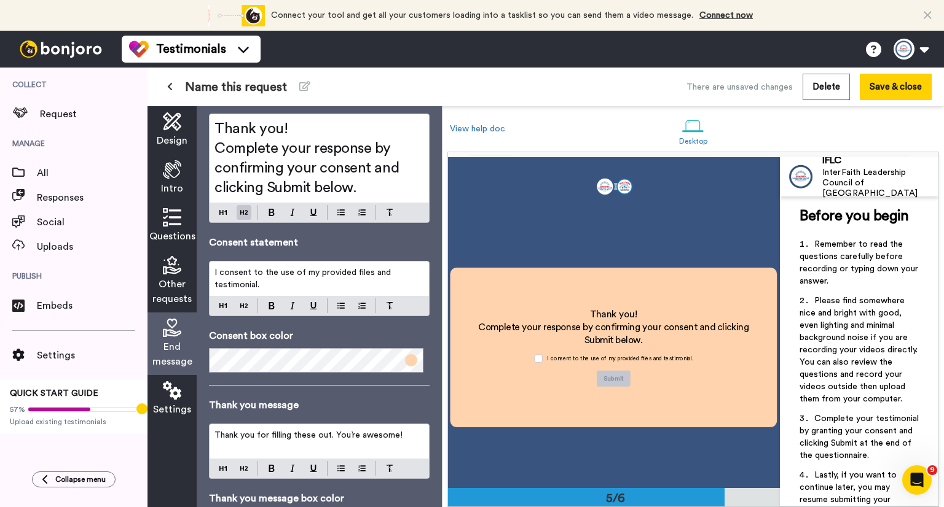
scroll to position [123, 0]
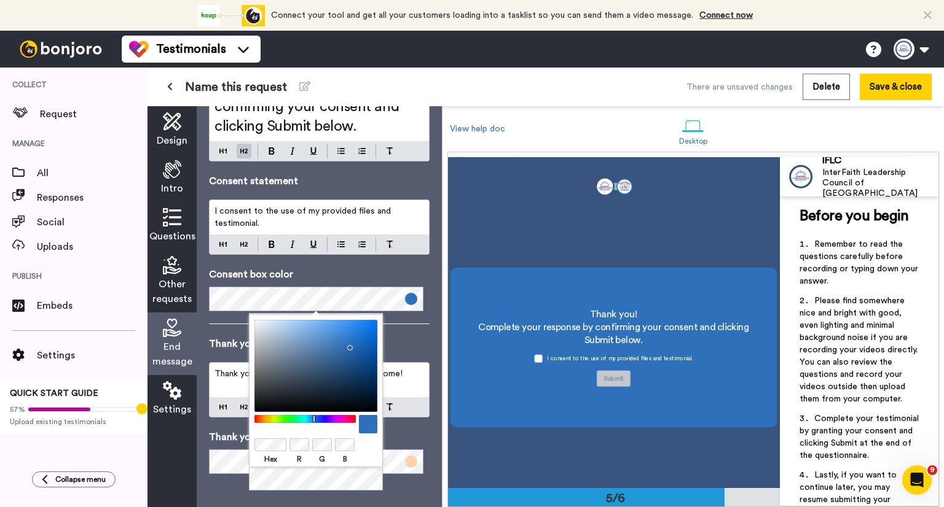
click at [352, 246] on div at bounding box center [351, 244] width 48 height 15
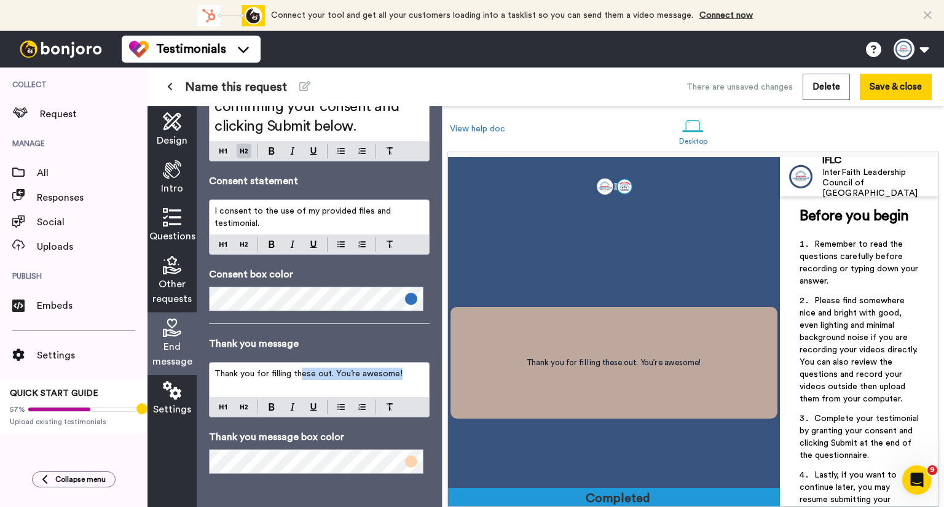
scroll to position [1622, 0]
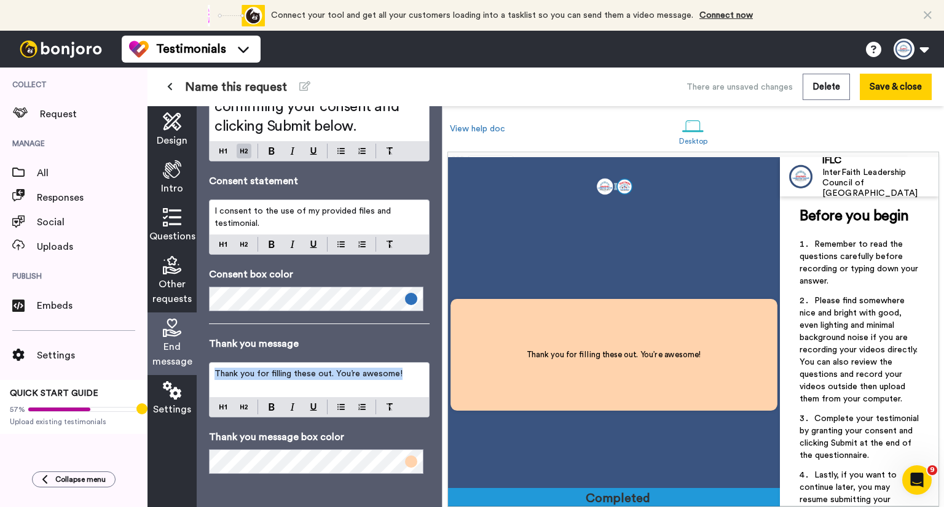
drag, startPoint x: 403, startPoint y: 370, endPoint x: 214, endPoint y: 372, distance: 189.2
click at [214, 372] on div "Thank you for filling these out. You’re awesome!" at bounding box center [318, 380] width 219 height 34
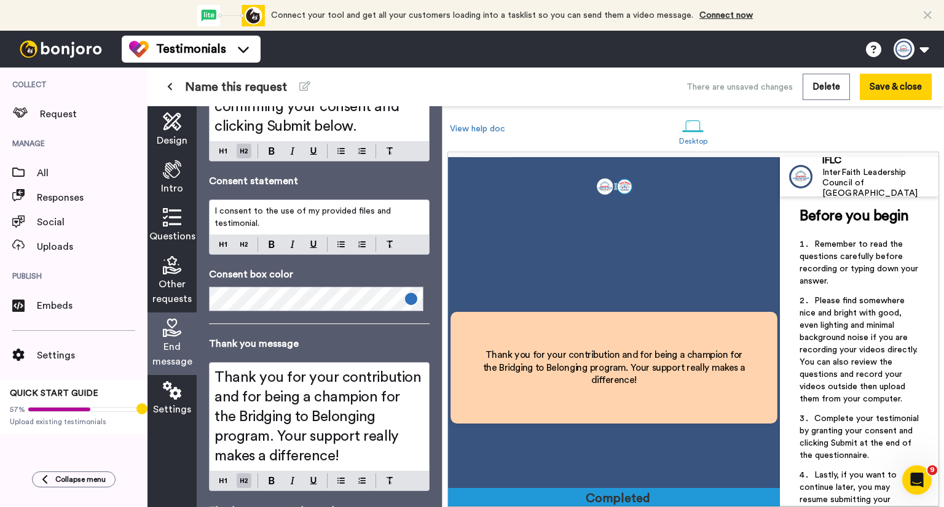
scroll to position [199, 0]
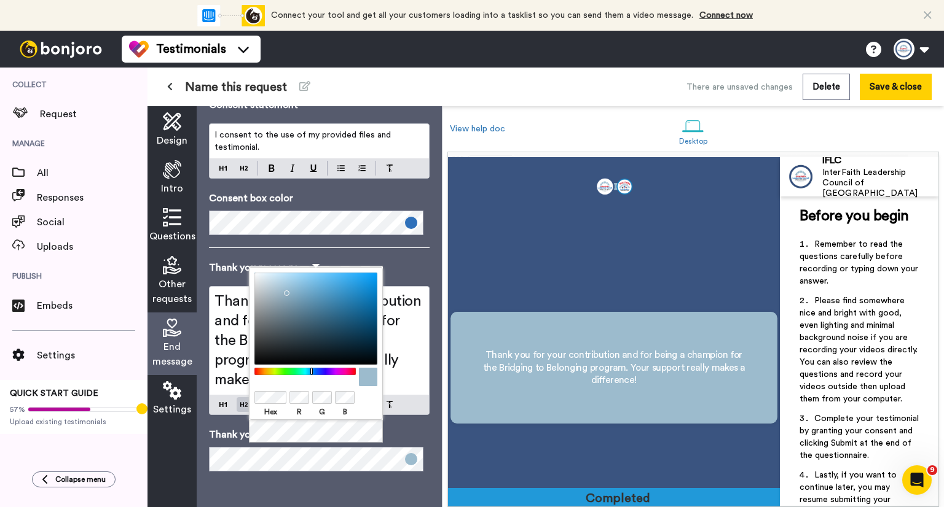
click at [385, 257] on div "End message Consent message Thank you! Complete your response by confirming you…" at bounding box center [319, 196] width 221 height 552
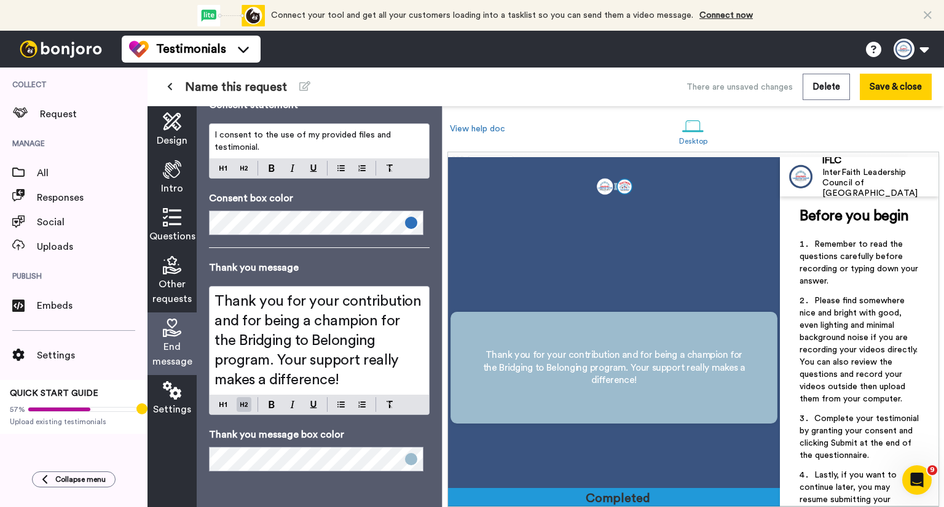
scroll to position [1622, 0]
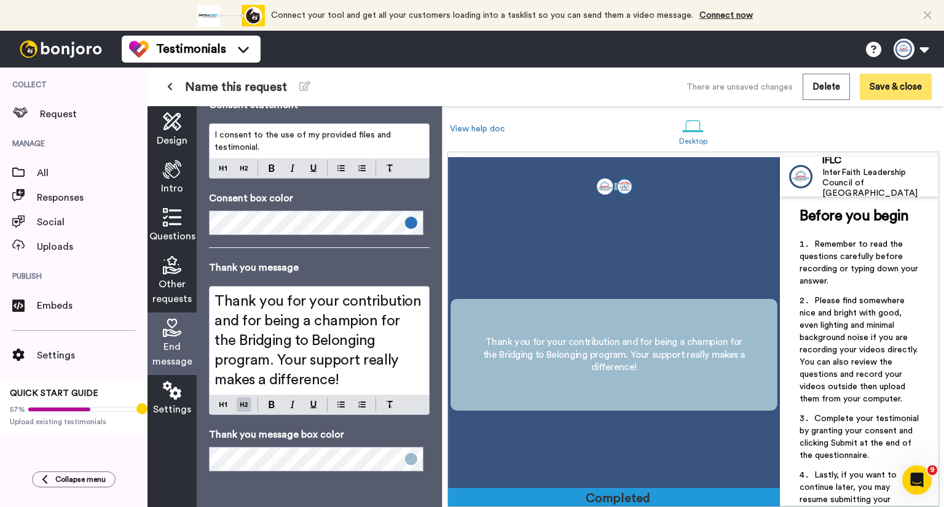
click at [887, 82] on button "Save & close" at bounding box center [895, 87] width 72 height 26
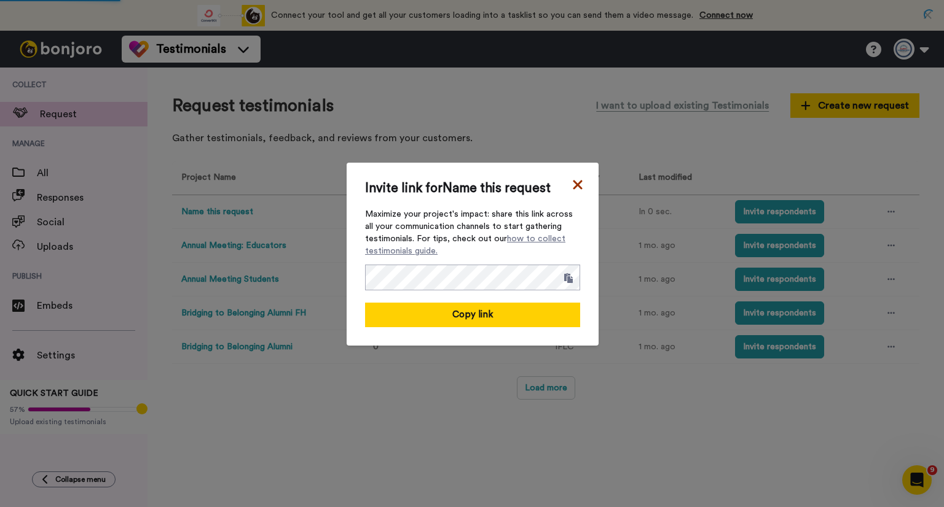
click at [577, 187] on icon at bounding box center [577, 185] width 12 height 15
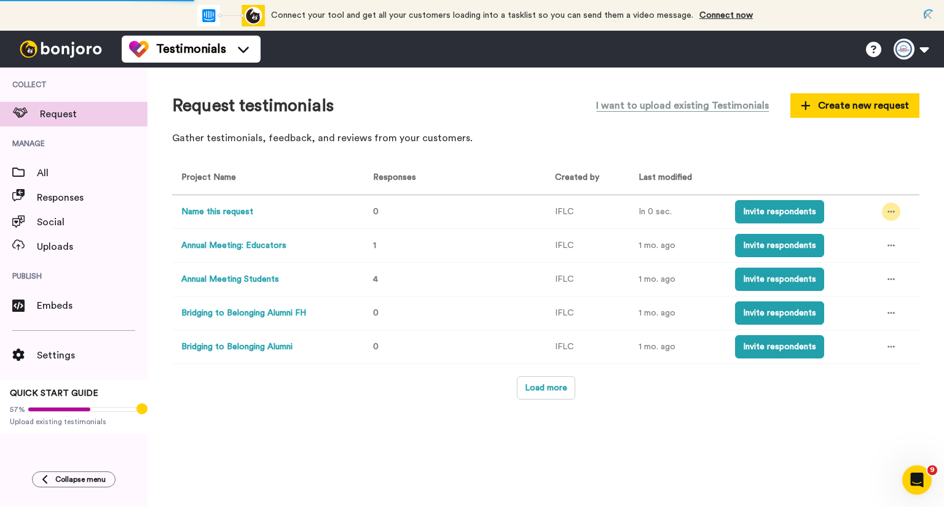
click at [888, 210] on icon at bounding box center [890, 212] width 7 height 9
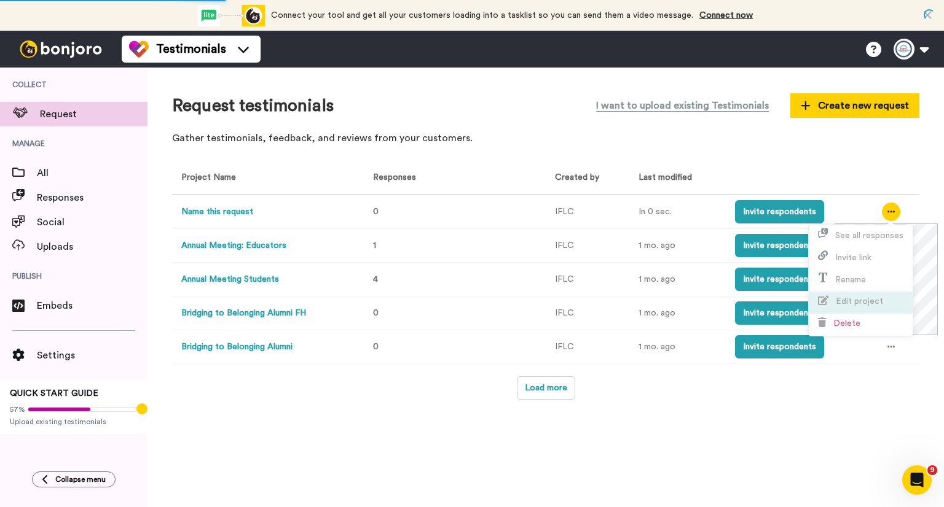
click at [864, 294] on li "Edit project" at bounding box center [860, 303] width 104 height 22
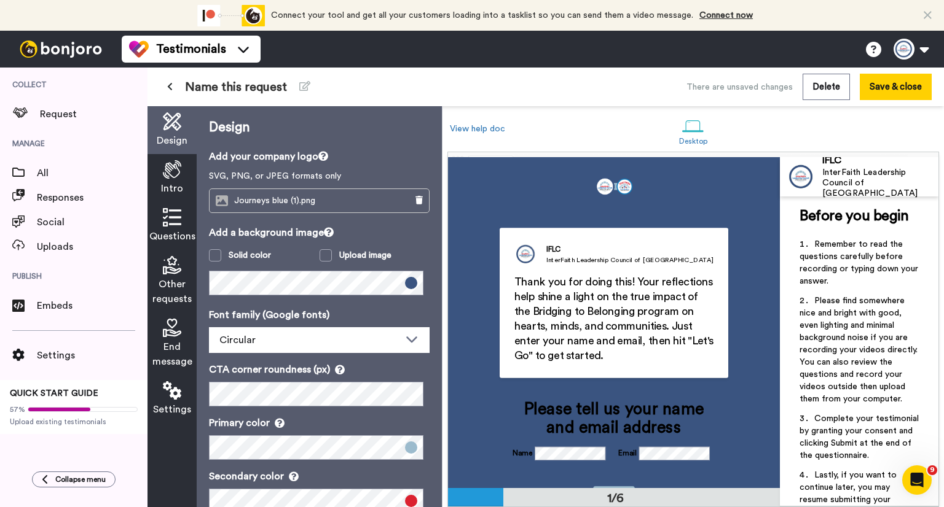
click at [278, 91] on span "Name this request" at bounding box center [236, 87] width 102 height 17
click at [319, 93] on div "Name this request" at bounding box center [314, 87] width 308 height 22
click at [305, 82] on icon at bounding box center [304, 86] width 11 height 10
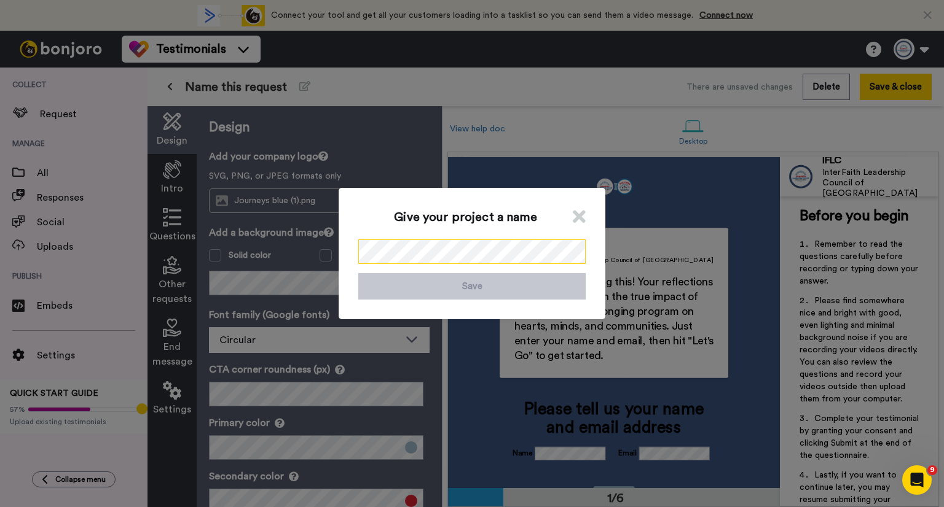
click at [297, 257] on div "Give your project a name Save" at bounding box center [472, 253] width 944 height 507
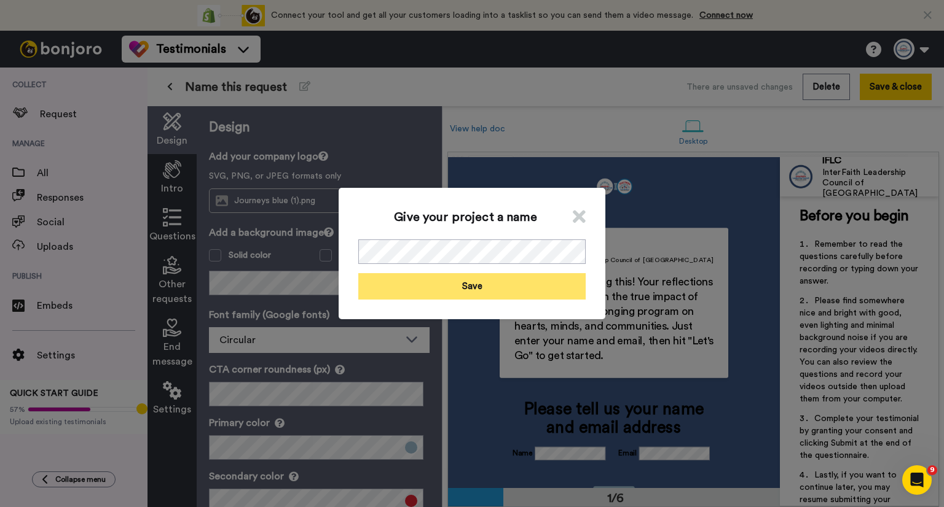
click at [451, 289] on button "Save" at bounding box center [471, 286] width 227 height 26
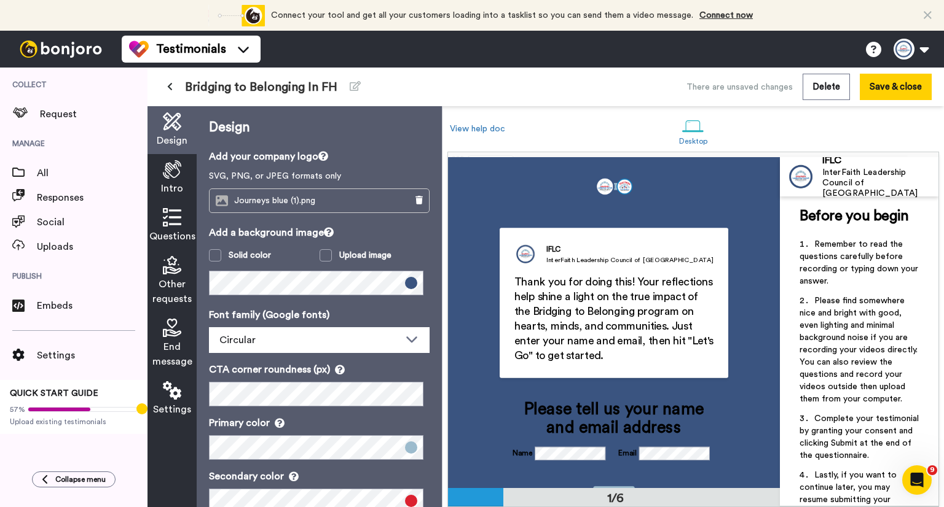
click at [263, 189] on div "Journeys blue (1).png" at bounding box center [302, 200] width 186 height 23
click at [268, 201] on span "Journeys blue (1).png" at bounding box center [277, 201] width 87 height 10
click at [409, 200] on button at bounding box center [419, 200] width 20 height 23
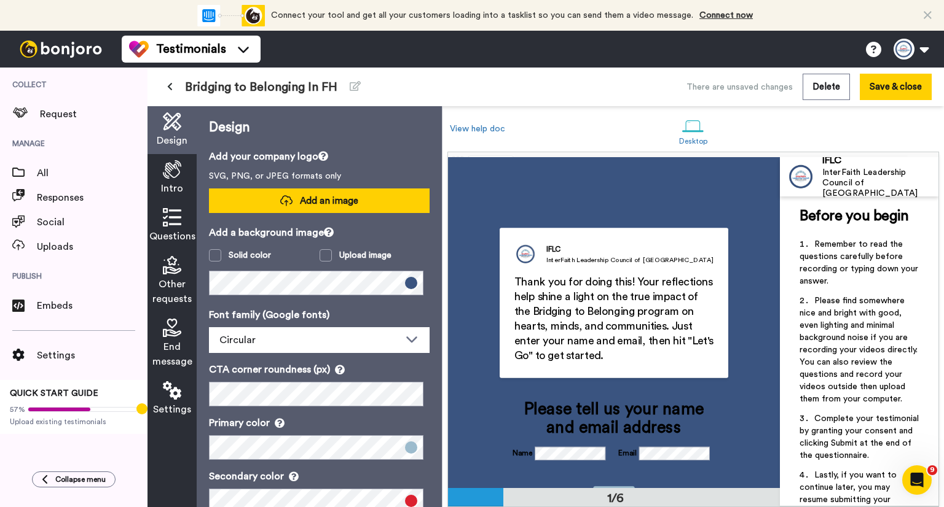
click at [370, 201] on button "Add an image" at bounding box center [319, 201] width 221 height 25
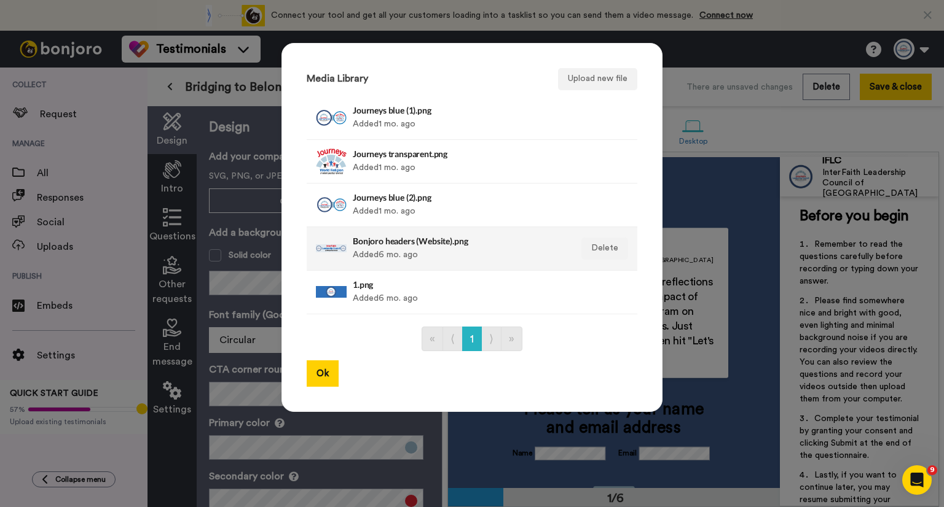
click at [398, 235] on div "Bonjoro headers (Website).png Added 6 mo. ago" at bounding box center [459, 248] width 212 height 31
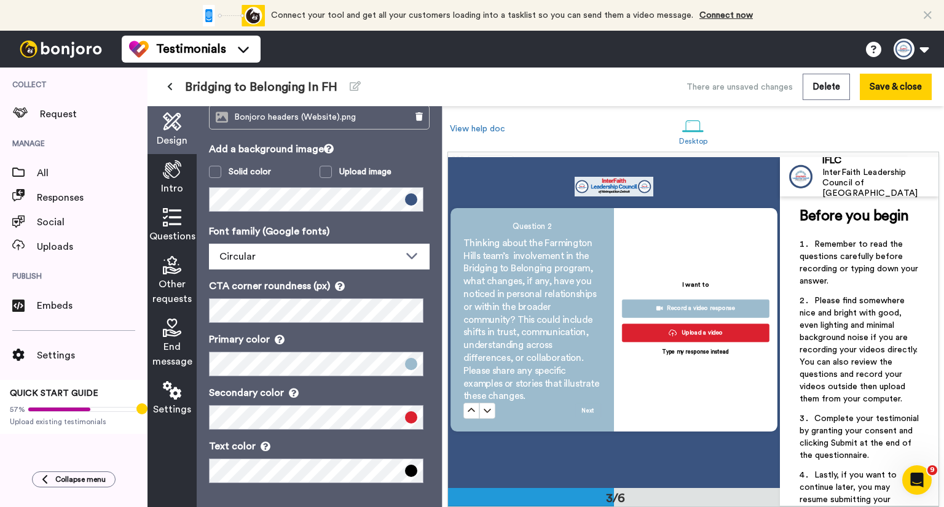
scroll to position [676, 0]
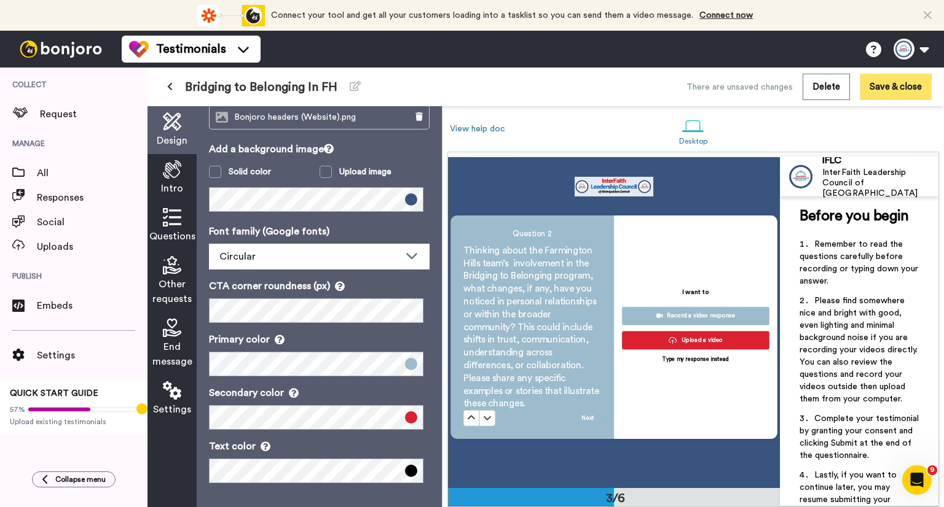
click at [876, 85] on button "Save & close" at bounding box center [895, 87] width 72 height 26
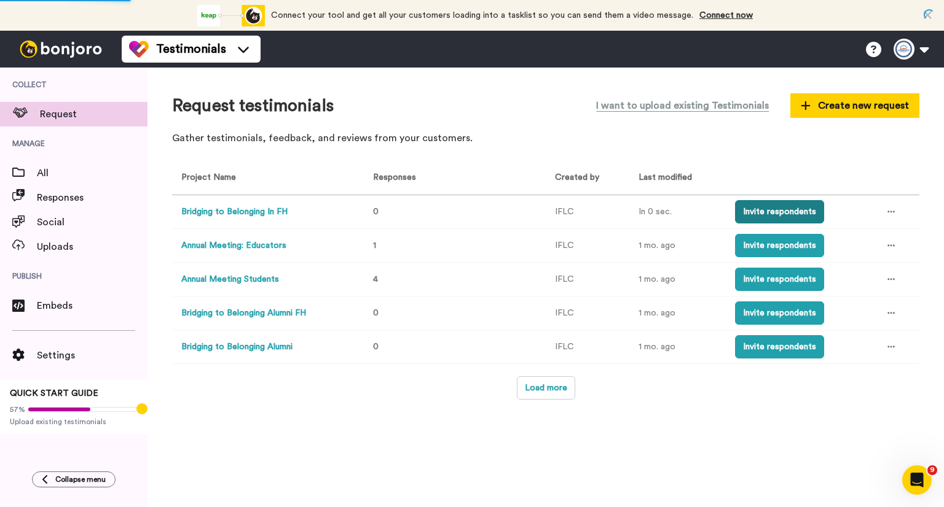
click at [781, 212] on button "Invite respondents" at bounding box center [779, 211] width 89 height 23
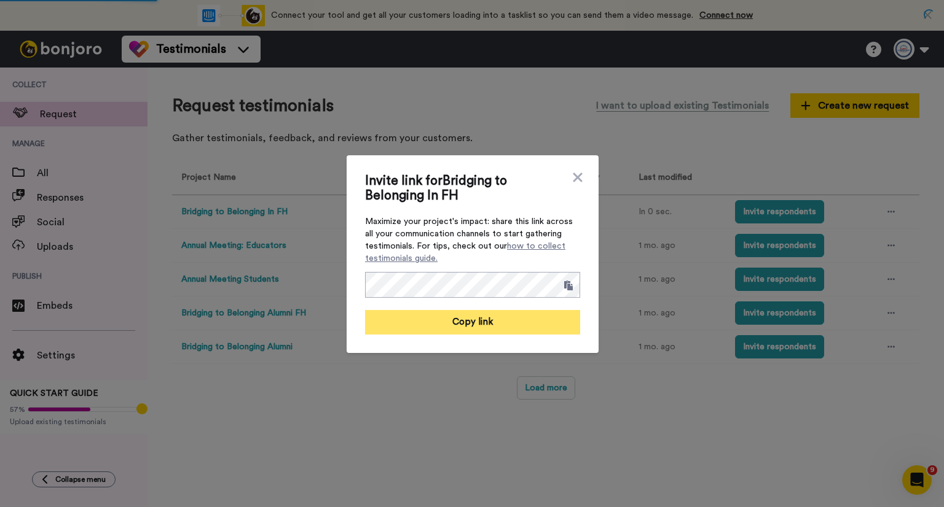
click at [548, 326] on button "Copy link" at bounding box center [472, 322] width 215 height 25
click at [486, 321] on button "Link copied!" at bounding box center [472, 322] width 215 height 25
